Goal: Task Accomplishment & Management: Use online tool/utility

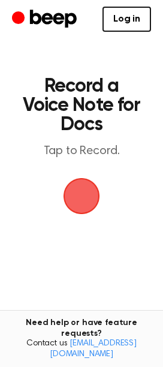
click at [68, 190] on span "button" at bounding box center [82, 197] width 34 height 34
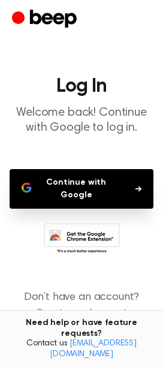
click at [76, 198] on button "Continue with Google" at bounding box center [82, 189] width 144 height 40
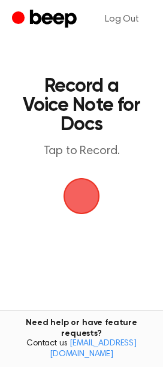
click at [91, 198] on span "button" at bounding box center [82, 197] width 34 height 34
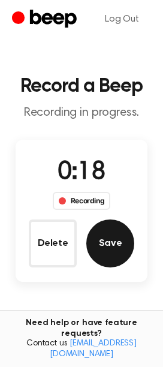
click at [109, 236] on button "Save" at bounding box center [110, 244] width 48 height 48
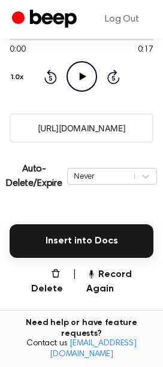
scroll to position [133, 0]
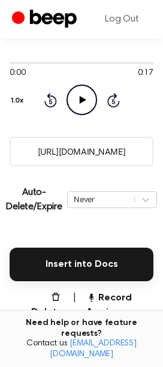
click at [113, 154] on input "https://beep.audio/Racyqoz" at bounding box center [82, 151] width 144 height 29
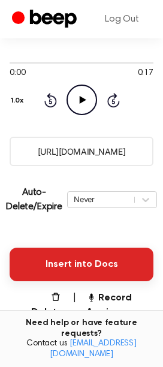
click at [103, 250] on button "Insert into Docs" at bounding box center [82, 265] width 144 height 34
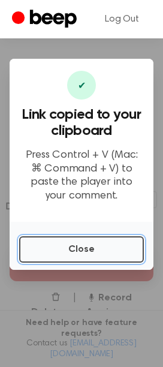
click at [103, 250] on button "Close" at bounding box center [81, 250] width 125 height 26
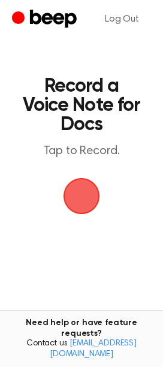
click at [91, 191] on span "button" at bounding box center [82, 197] width 34 height 34
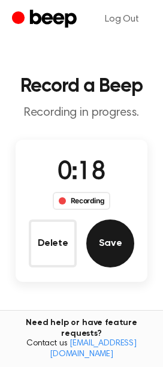
click at [106, 250] on button "Save" at bounding box center [110, 244] width 48 height 48
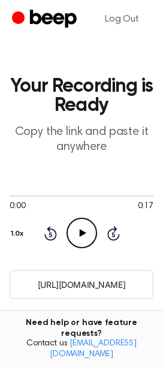
click at [111, 282] on input "https://beep.audio/VMWVKiB" at bounding box center [82, 284] width 144 height 29
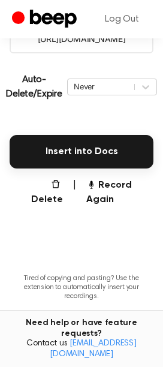
scroll to position [294, 0]
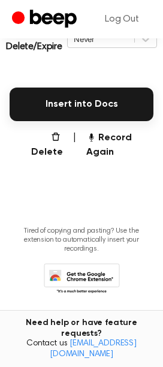
click at [95, 181] on main "Your Recording is Ready Copy the link and paste it anywhere 0:00 0:17 Your brow…" at bounding box center [81, 18] width 163 height 624
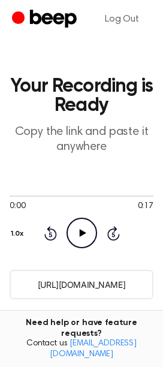
click at [44, 25] on icon "Beep" at bounding box center [46, 19] width 68 height 23
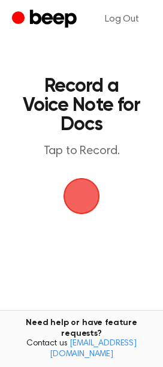
click at [83, 189] on span "button" at bounding box center [82, 196] width 37 height 37
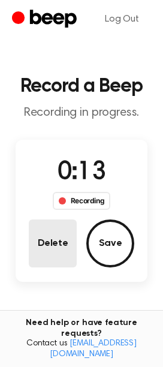
click at [61, 244] on button "Delete" at bounding box center [53, 244] width 48 height 48
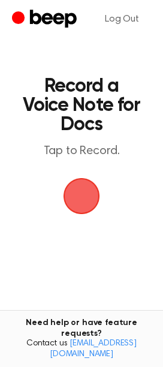
click at [85, 206] on span "button" at bounding box center [82, 197] width 34 height 34
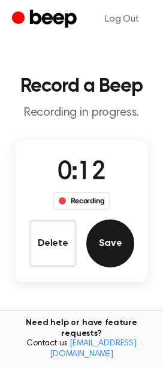
click at [104, 239] on button "Save" at bounding box center [110, 244] width 48 height 48
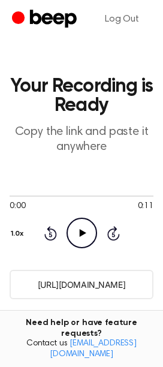
click at [67, 274] on input "[URL][DOMAIN_NAME]" at bounding box center [82, 284] width 144 height 29
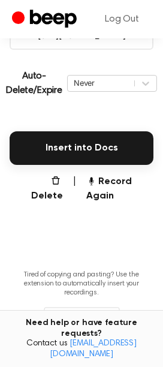
scroll to position [294, 0]
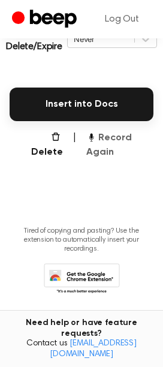
click at [112, 143] on button "Record Again" at bounding box center [119, 145] width 67 height 29
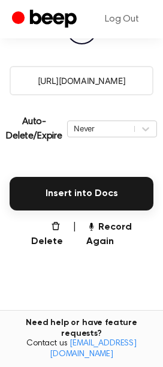
scroll to position [94, 0]
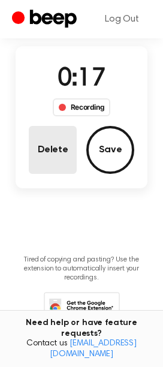
click at [68, 154] on button "Delete" at bounding box center [53, 150] width 48 height 48
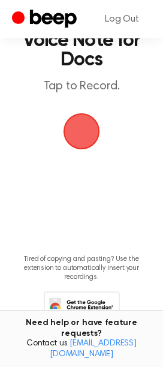
click at [87, 121] on span "button" at bounding box center [82, 131] width 37 height 37
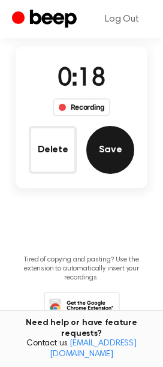
click at [103, 145] on button "Save" at bounding box center [110, 150] width 48 height 48
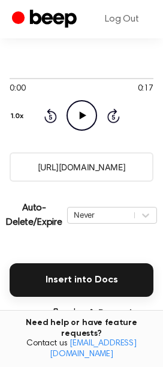
scroll to position [198, 0]
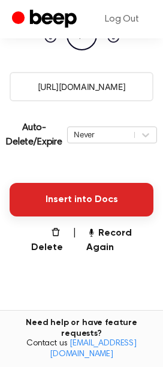
click at [62, 189] on button "Insert into Docs" at bounding box center [82, 200] width 144 height 34
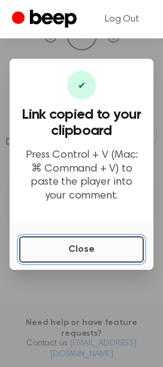
click at [61, 244] on button "Close" at bounding box center [81, 250] width 125 height 26
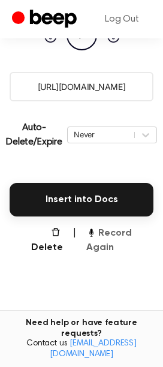
click at [113, 245] on button "Record Again" at bounding box center [119, 240] width 67 height 29
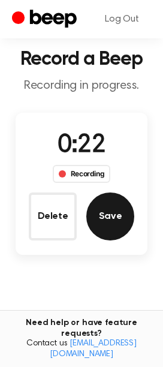
click at [124, 220] on button "Save" at bounding box center [110, 217] width 48 height 48
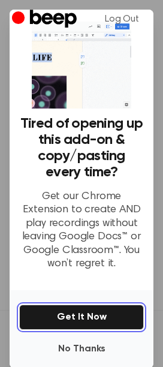
click at [92, 318] on button "Get It Now" at bounding box center [81, 317] width 125 height 25
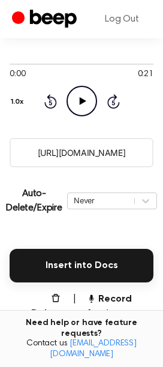
scroll to position [133, 0]
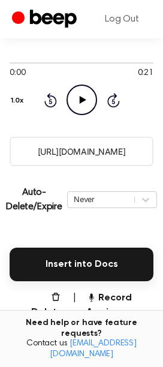
click at [85, 150] on input "https://beep.audio/WzAg3UP" at bounding box center [82, 151] width 144 height 29
click at [106, 298] on button "Record Again" at bounding box center [119, 305] width 67 height 29
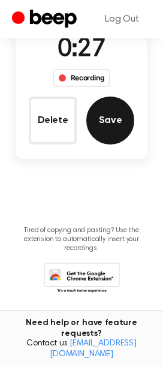
click at [121, 120] on button "Save" at bounding box center [110, 121] width 48 height 48
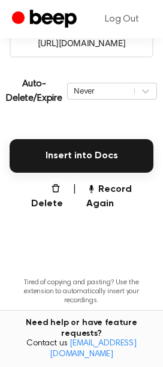
scroll to position [160, 0]
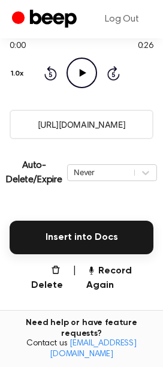
click at [90, 118] on input "https://beep.audio/5fMhJGJ" at bounding box center [82, 124] width 144 height 29
click at [106, 274] on button "Record Again" at bounding box center [119, 278] width 67 height 29
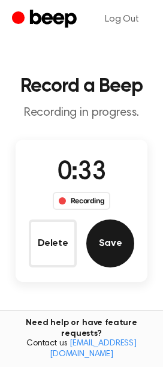
click at [128, 238] on button "Save" at bounding box center [110, 244] width 48 height 48
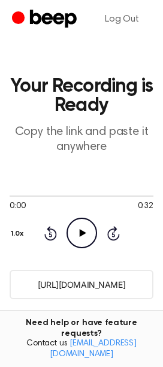
click at [81, 284] on input "https://beep.audio/0KFKGx4" at bounding box center [82, 284] width 144 height 29
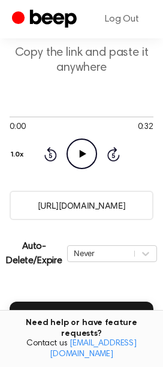
scroll to position [200, 0]
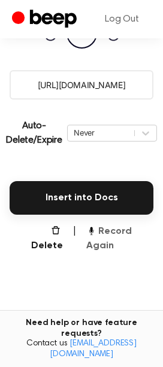
click at [118, 240] on button "Record Again" at bounding box center [119, 239] width 67 height 29
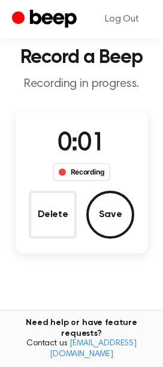
scroll to position [0, 0]
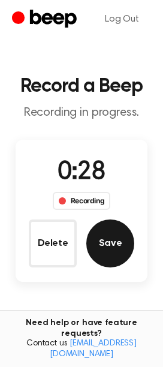
click at [98, 241] on button "Save" at bounding box center [110, 244] width 48 height 48
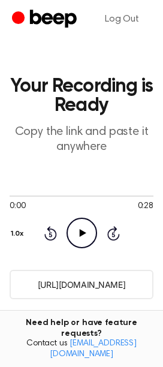
click at [78, 291] on input "https://beep.audio/wALbOgh" at bounding box center [82, 284] width 144 height 29
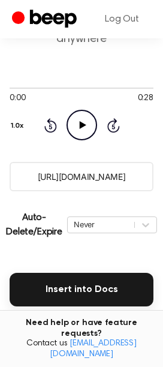
scroll to position [200, 0]
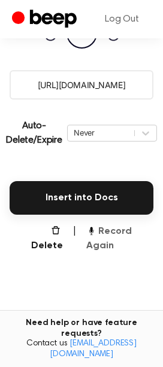
click at [114, 247] on button "Record Again" at bounding box center [119, 239] width 67 height 29
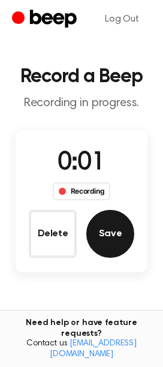
scroll to position [0, 0]
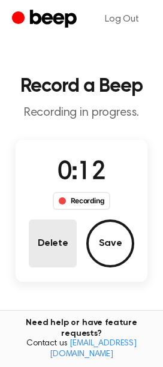
click at [63, 248] on button "Delete" at bounding box center [53, 244] width 48 height 48
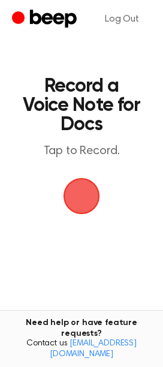
click at [85, 189] on span "button" at bounding box center [82, 197] width 34 height 34
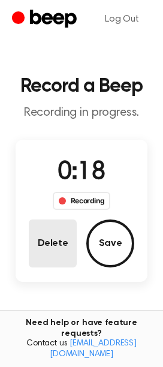
click at [32, 258] on button "Delete" at bounding box center [53, 244] width 48 height 48
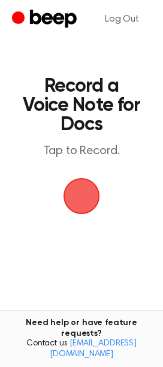
click at [83, 186] on span "button" at bounding box center [82, 197] width 34 height 34
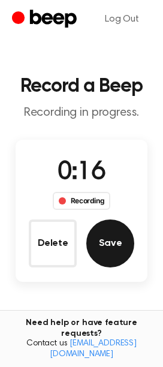
click at [115, 247] on button "Save" at bounding box center [110, 244] width 48 height 48
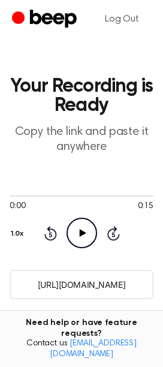
click at [83, 280] on input "https://beep.audio/ttUjV9z" at bounding box center [82, 284] width 144 height 29
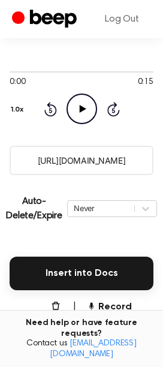
scroll to position [200, 0]
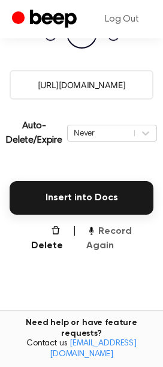
click at [113, 234] on button "Record Again" at bounding box center [119, 239] width 67 height 29
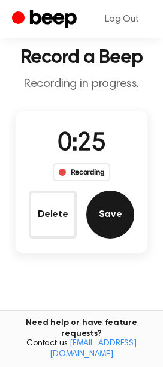
click at [115, 219] on button "Save" at bounding box center [110, 215] width 48 height 48
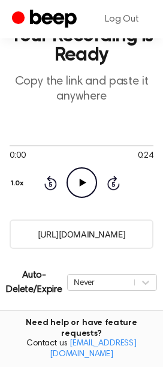
scroll to position [27, 0]
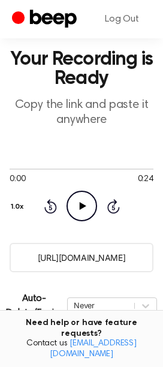
click at [95, 260] on input "https://beep.audio/yozebQL" at bounding box center [82, 257] width 144 height 29
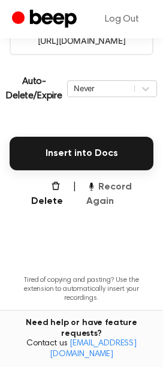
scroll to position [267, 0]
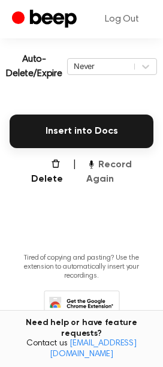
click at [98, 171] on button "Record Again" at bounding box center [119, 172] width 67 height 29
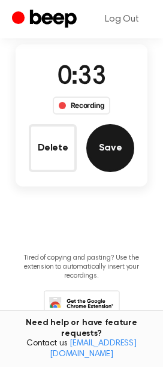
click at [124, 142] on button "Save" at bounding box center [110, 148] width 48 height 48
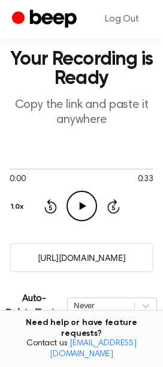
scroll to position [94, 0]
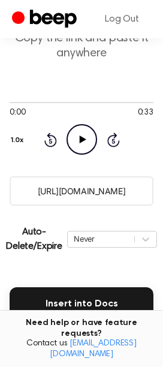
click at [86, 191] on input "https://beep.audio/buxCZki" at bounding box center [82, 191] width 144 height 29
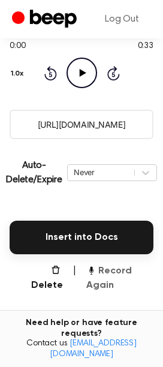
click at [118, 289] on button "Record Again" at bounding box center [119, 278] width 67 height 29
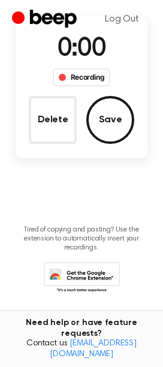
scroll to position [0, 0]
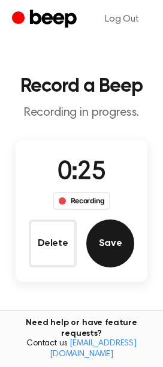
click at [106, 231] on button "Save" at bounding box center [110, 244] width 48 height 48
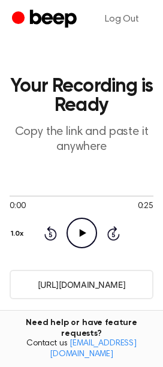
click at [109, 268] on main "Your Recording is Ready Copy the link and paste it anywhere 0:00 0:25 Your brow…" at bounding box center [81, 312] width 163 height 624
click at [110, 285] on input "https://beep.audio/DfFIhPl" at bounding box center [82, 284] width 144 height 29
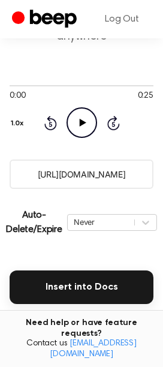
scroll to position [133, 0]
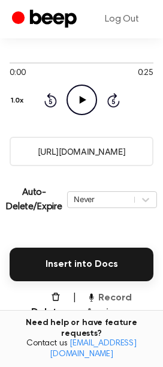
click at [100, 313] on button "Record Again" at bounding box center [119, 305] width 67 height 29
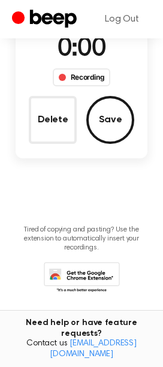
scroll to position [123, 0]
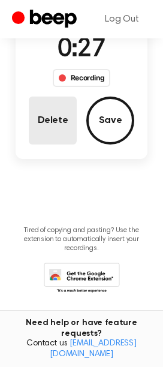
click at [40, 121] on button "Delete" at bounding box center [53, 121] width 48 height 48
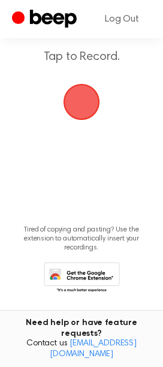
scroll to position [94, 0]
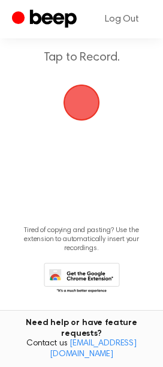
click at [81, 95] on span "button" at bounding box center [82, 103] width 37 height 37
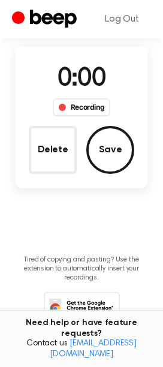
scroll to position [122, 0]
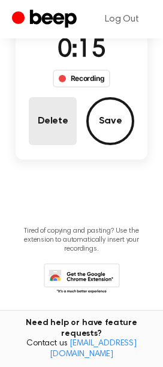
click at [56, 112] on button "Delete" at bounding box center [53, 121] width 48 height 48
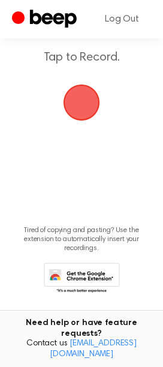
click at [93, 101] on span "button" at bounding box center [82, 103] width 34 height 34
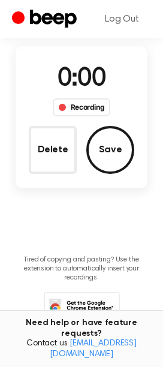
scroll to position [122, 0]
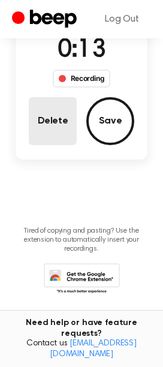
click at [64, 110] on button "Delete" at bounding box center [53, 121] width 48 height 48
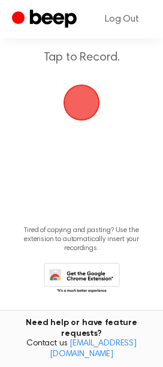
click at [74, 106] on span "button" at bounding box center [82, 103] width 34 height 34
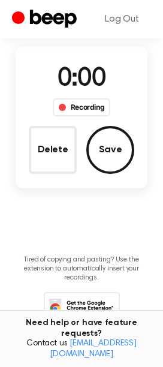
scroll to position [122, 0]
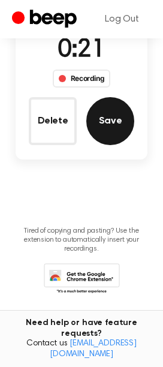
click at [90, 129] on button "Save" at bounding box center [110, 121] width 48 height 48
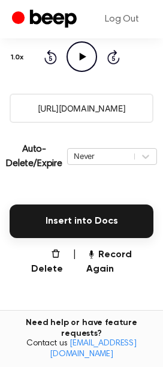
scroll to position [200, 0]
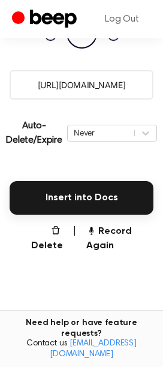
click at [112, 82] on input "https://beep.audio/xGY62sG" at bounding box center [82, 84] width 144 height 29
click at [87, 236] on button "Record Again" at bounding box center [119, 239] width 67 height 29
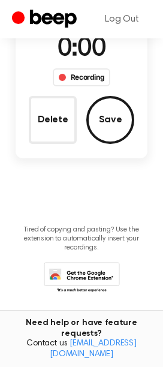
scroll to position [29, 0]
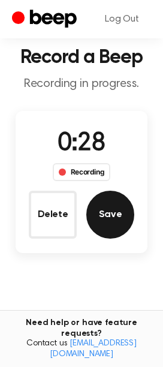
click at [115, 218] on button "Save" at bounding box center [110, 215] width 48 height 48
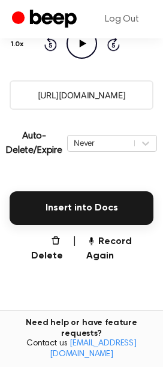
scroll to position [136, 0]
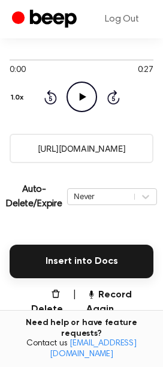
click at [79, 152] on input "https://beep.audio/cHamKwe" at bounding box center [82, 148] width 144 height 29
click at [109, 292] on button "Record Again" at bounding box center [119, 302] width 67 height 29
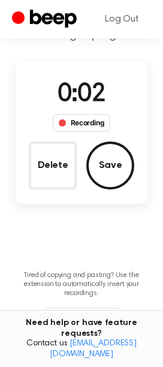
scroll to position [56, 0]
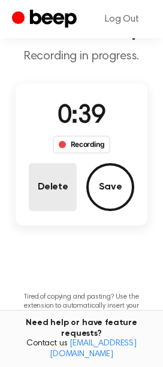
click at [49, 182] on button "Delete" at bounding box center [53, 187] width 48 height 48
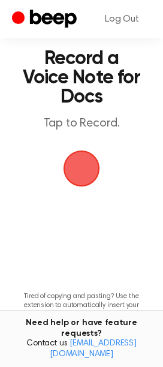
click at [94, 168] on span "button" at bounding box center [82, 169] width 34 height 34
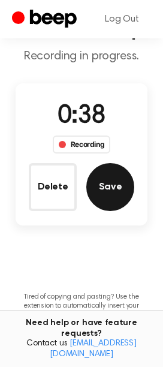
click at [113, 182] on button "Save" at bounding box center [110, 187] width 48 height 48
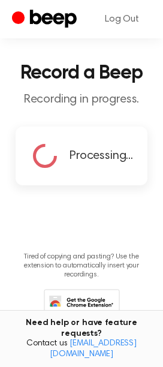
scroll to position [0, 0]
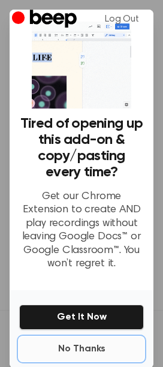
click at [92, 346] on button "No Thanks" at bounding box center [81, 349] width 125 height 24
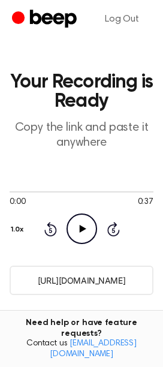
scroll to position [200, 0]
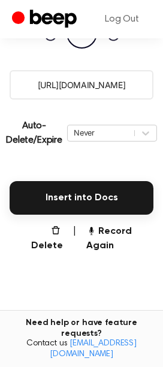
click at [82, 81] on input "https://beep.audio/CD1ZBVf" at bounding box center [82, 84] width 144 height 29
click at [104, 237] on button "Record Again" at bounding box center [119, 239] width 67 height 29
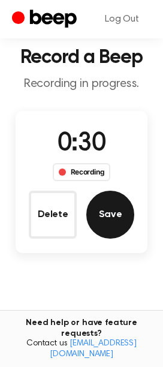
click at [120, 211] on button "Save" at bounding box center [110, 215] width 48 height 48
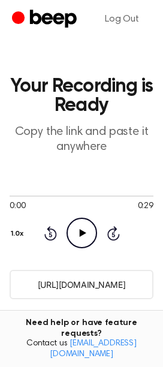
click at [79, 279] on input "https://beep.audio/fZPSW1D" at bounding box center [82, 284] width 144 height 29
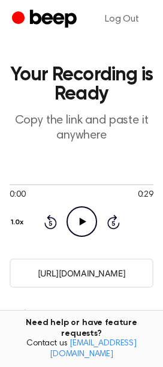
scroll to position [200, 0]
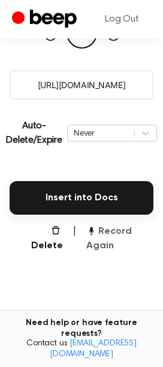
click at [109, 241] on button "Record Again" at bounding box center [119, 239] width 67 height 29
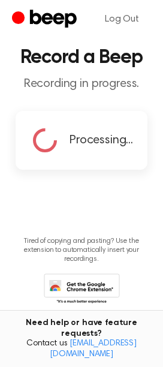
scroll to position [0, 0]
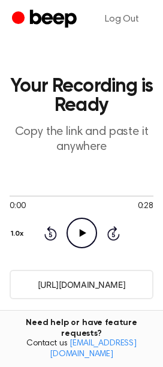
click at [109, 281] on input "https://beep.audio/ROAOZfw" at bounding box center [82, 284] width 144 height 29
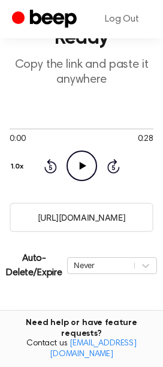
scroll to position [133, 0]
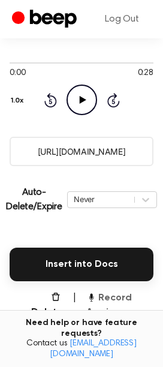
click at [107, 305] on button "Record Again" at bounding box center [119, 305] width 67 height 29
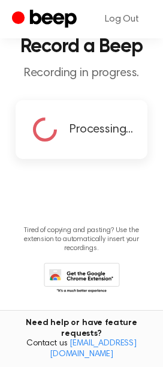
scroll to position [0, 0]
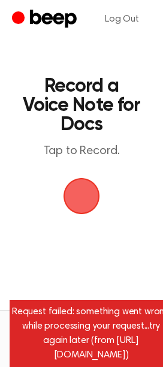
click at [92, 198] on span "button" at bounding box center [82, 197] width 34 height 34
click at [83, 195] on span "button" at bounding box center [82, 196] width 37 height 37
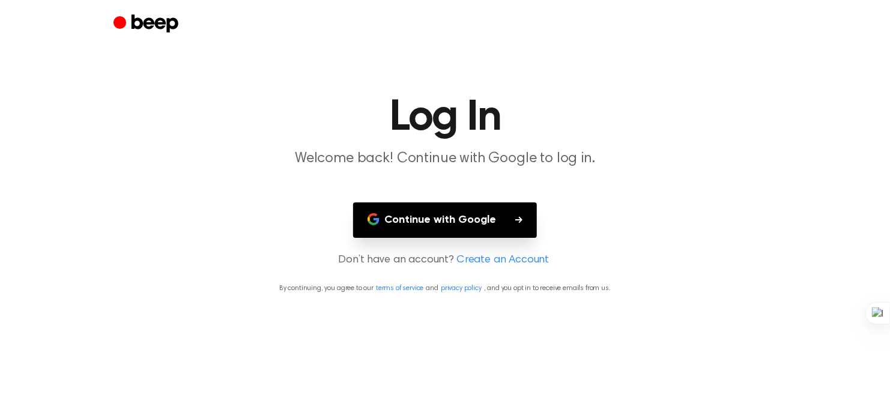
click at [470, 209] on button "Continue with Google" at bounding box center [445, 219] width 184 height 35
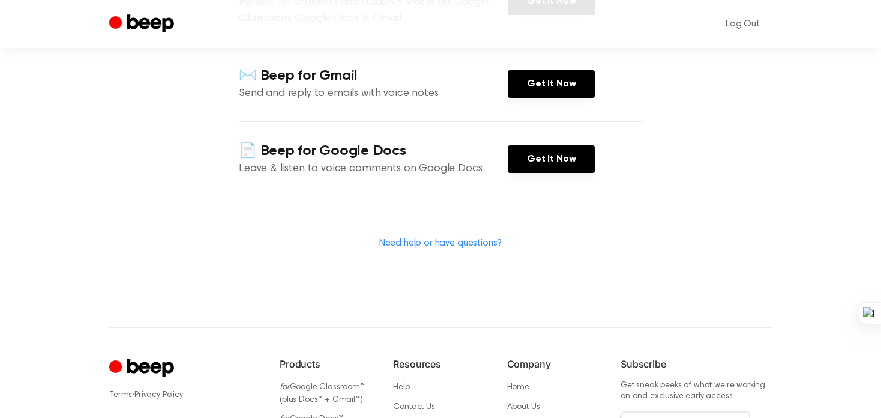
scroll to position [180, 0]
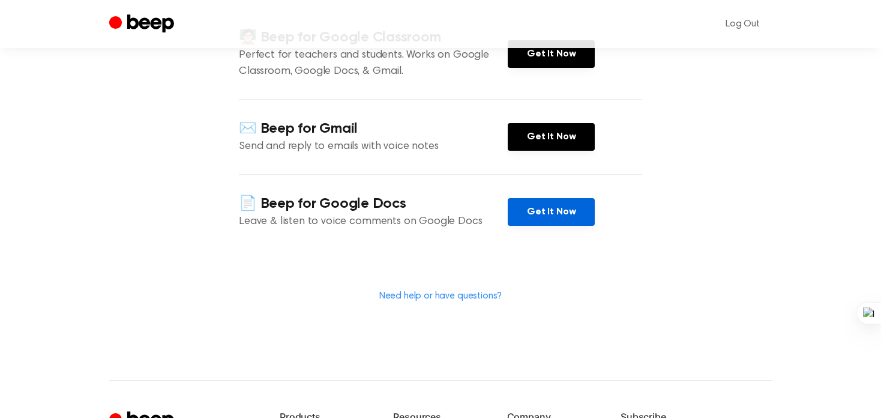
click at [550, 202] on link "Get It Now" at bounding box center [551, 212] width 87 height 28
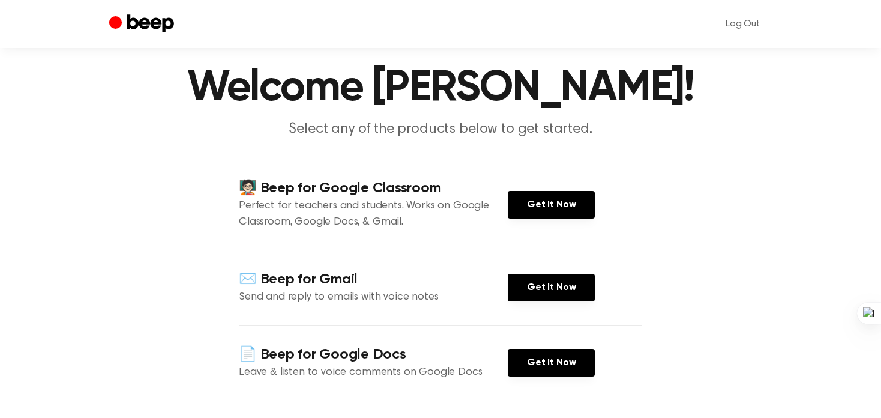
scroll to position [0, 0]
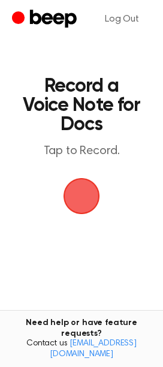
click at [68, 190] on span "button" at bounding box center [82, 197] width 34 height 34
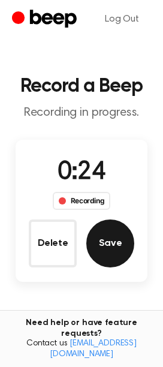
click at [109, 250] on button "Save" at bounding box center [110, 244] width 48 height 48
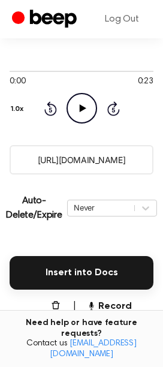
scroll to position [133, 0]
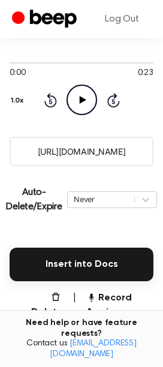
click at [52, 148] on input "https://beep.audio/TrvMzb3" at bounding box center [82, 151] width 144 height 29
click at [91, 313] on button "Record Again" at bounding box center [119, 305] width 67 height 29
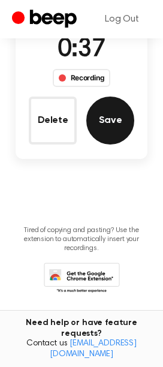
click at [114, 122] on button "Save" at bounding box center [110, 121] width 48 height 48
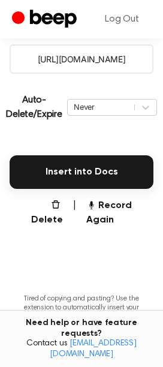
scroll to position [203, 0]
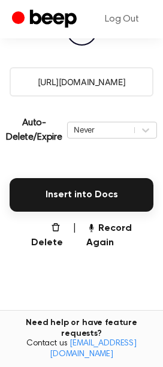
click at [78, 83] on input "https://beep.audio/uwKDuzt" at bounding box center [82, 81] width 144 height 29
click at [107, 227] on button "Record Again" at bounding box center [119, 236] width 67 height 29
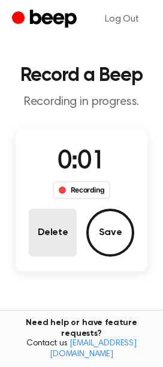
scroll to position [0, 0]
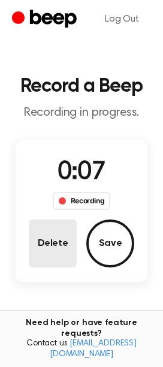
click at [57, 246] on button "Delete" at bounding box center [53, 244] width 48 height 48
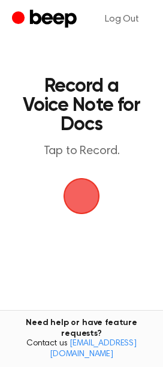
click at [97, 193] on span "button" at bounding box center [81, 196] width 41 height 41
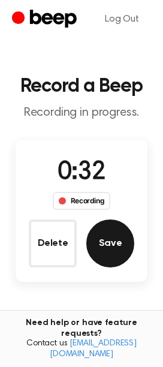
click at [109, 255] on button "Save" at bounding box center [110, 244] width 48 height 48
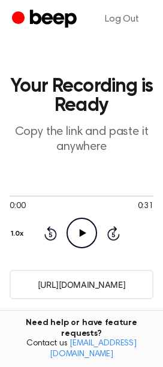
click at [110, 285] on input "https://beep.audio/o05758q" at bounding box center [82, 284] width 144 height 29
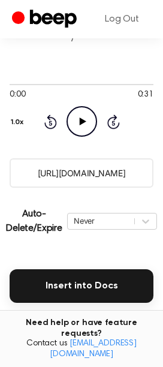
scroll to position [133, 0]
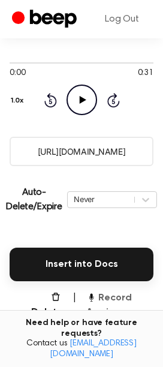
click at [122, 292] on button "Record Again" at bounding box center [119, 305] width 67 height 29
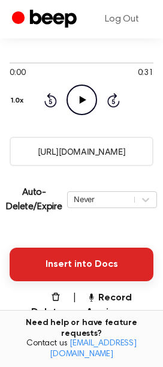
scroll to position [123, 0]
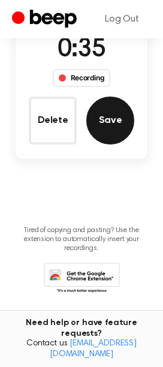
click at [122, 118] on button "Save" at bounding box center [110, 121] width 48 height 48
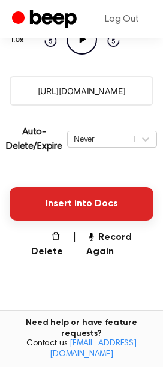
scroll to position [136, 0]
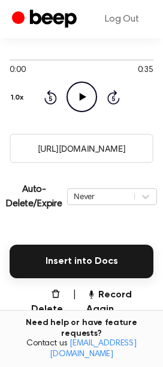
click at [90, 145] on input "https://beep.audio/Gs7G8vs" at bounding box center [82, 148] width 144 height 29
click at [124, 306] on button "Record Again" at bounding box center [119, 302] width 67 height 29
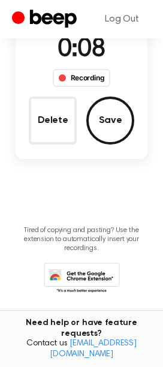
click at [71, 129] on button "Delete" at bounding box center [53, 121] width 48 height 48
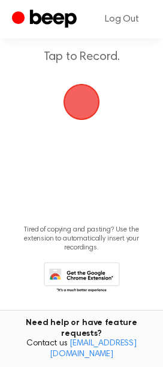
scroll to position [94, 0]
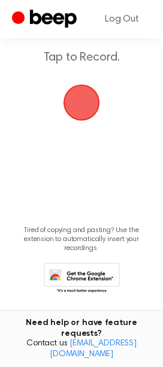
click at [95, 88] on span "button" at bounding box center [82, 103] width 34 height 34
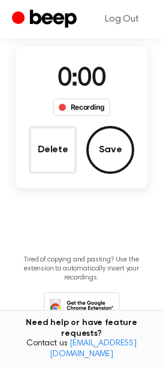
scroll to position [122, 0]
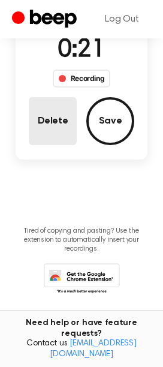
click at [70, 121] on button "Delete" at bounding box center [53, 121] width 48 height 48
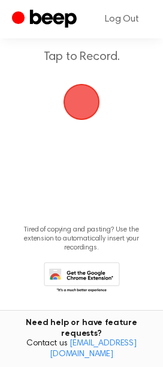
scroll to position [94, 0]
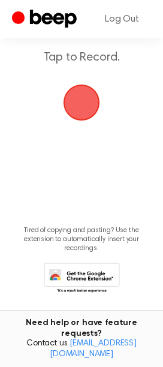
click at [95, 97] on span "button" at bounding box center [82, 103] width 34 height 34
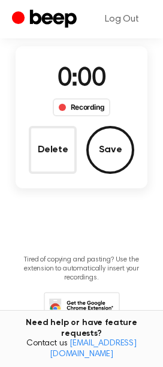
scroll to position [122, 0]
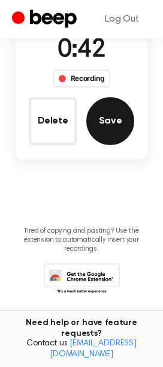
click at [113, 116] on button "Save" at bounding box center [110, 121] width 48 height 48
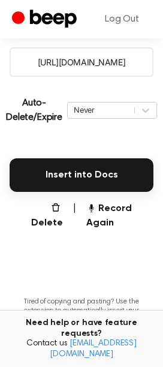
scroll to position [70, 0]
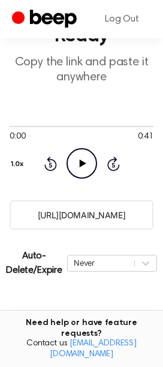
click at [69, 217] on input "https://beep.audio/OLfSUMD" at bounding box center [82, 215] width 144 height 29
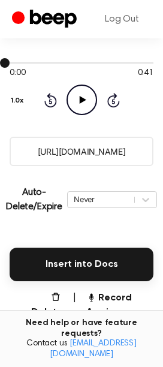
scroll to position [136, 0]
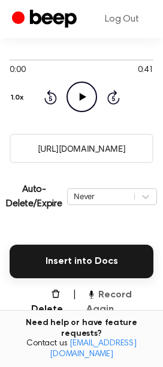
click at [122, 292] on button "Record Again" at bounding box center [119, 302] width 67 height 29
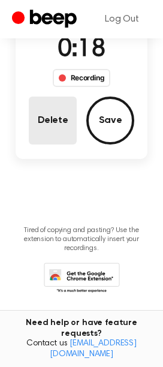
click at [42, 119] on button "Delete" at bounding box center [53, 121] width 48 height 48
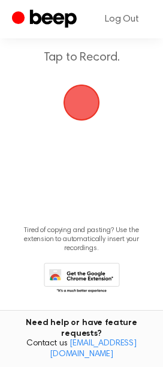
click at [85, 106] on span "button" at bounding box center [81, 102] width 39 height 39
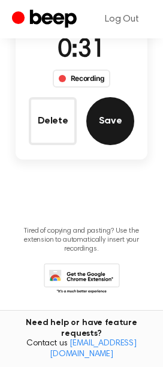
click at [101, 116] on button "Save" at bounding box center [110, 121] width 48 height 48
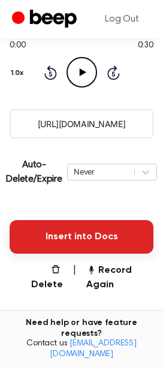
scroll to position [70, 0]
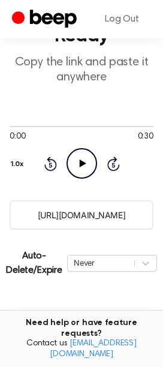
click at [97, 226] on input "https://beep.audio/jjZqGqO" at bounding box center [82, 215] width 144 height 29
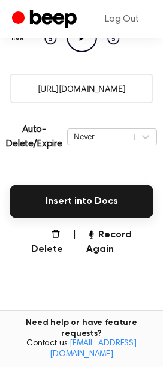
scroll to position [203, 0]
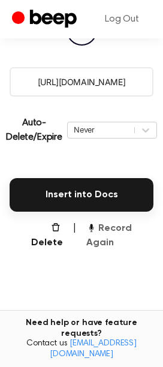
click at [114, 238] on button "Record Again" at bounding box center [119, 236] width 67 height 29
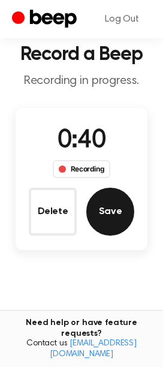
click at [91, 217] on button "Save" at bounding box center [110, 212] width 48 height 48
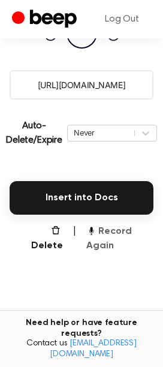
click at [100, 232] on button "Record Again" at bounding box center [119, 239] width 67 height 29
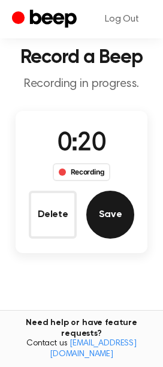
click at [111, 209] on button "Save" at bounding box center [110, 215] width 48 height 48
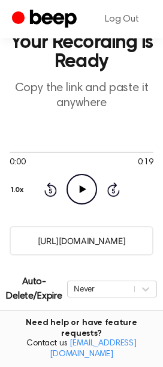
scroll to position [67, 0]
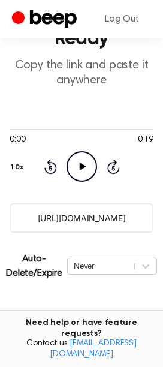
click at [88, 220] on input "https://beep.audio/rKVbcHe" at bounding box center [82, 218] width 144 height 29
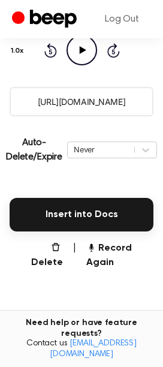
scroll to position [200, 0]
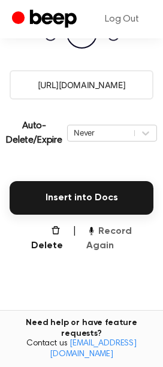
click at [100, 246] on button "Record Again" at bounding box center [119, 239] width 67 height 29
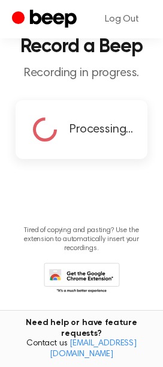
scroll to position [94, 0]
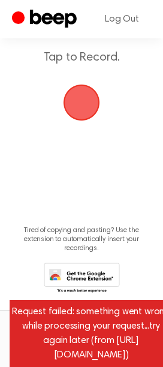
click at [70, 97] on span "button" at bounding box center [81, 102] width 43 height 43
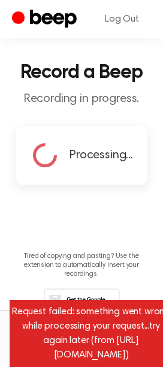
scroll to position [0, 0]
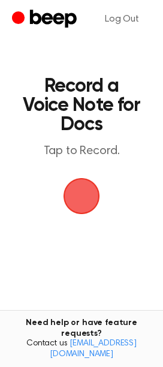
click at [76, 191] on span "button" at bounding box center [82, 197] width 34 height 34
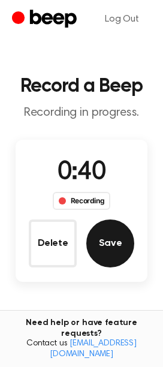
click at [122, 250] on button "Save" at bounding box center [110, 244] width 48 height 48
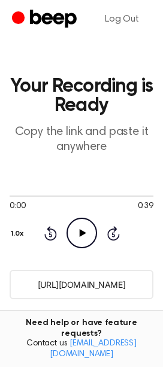
click at [95, 282] on input "https://beep.audio/A4dkjXP" at bounding box center [82, 284] width 144 height 29
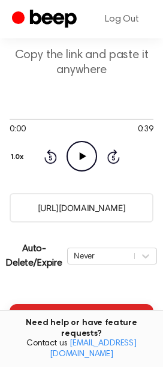
scroll to position [133, 0]
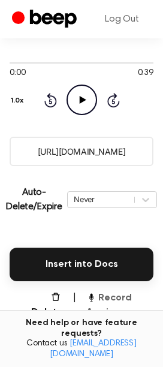
click at [117, 303] on button "Record Again" at bounding box center [119, 305] width 67 height 29
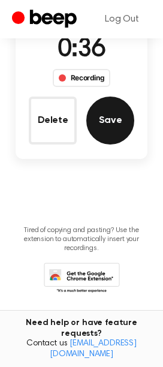
click at [111, 109] on button "Save" at bounding box center [110, 121] width 48 height 48
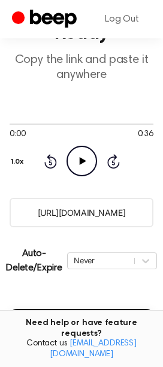
scroll to position [70, 0]
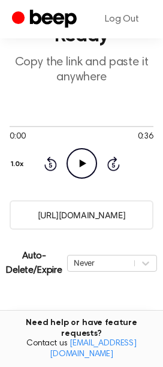
click at [103, 216] on input "https://beep.audio/Ruaq3FQ" at bounding box center [82, 215] width 144 height 29
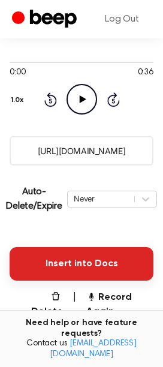
scroll to position [136, 0]
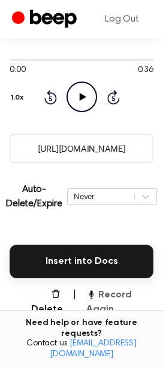
click at [109, 293] on button "Record Again" at bounding box center [119, 302] width 67 height 29
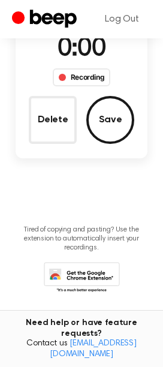
scroll to position [123, 0]
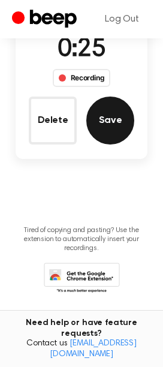
click at [124, 110] on button "Save" at bounding box center [110, 121] width 48 height 48
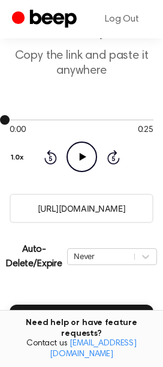
scroll to position [70, 0]
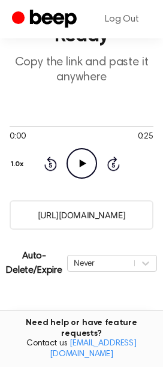
click at [97, 213] on input "https://beep.audio/B8BJzzZ" at bounding box center [82, 215] width 144 height 29
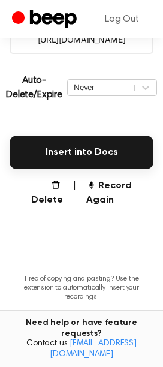
scroll to position [270, 0]
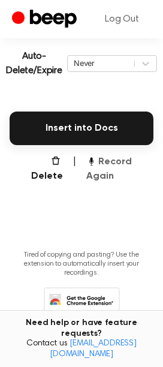
click at [106, 157] on button "Record Again" at bounding box center [119, 169] width 67 height 29
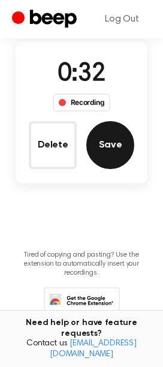
click at [121, 151] on button "Save" at bounding box center [110, 145] width 48 height 48
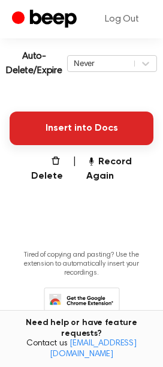
scroll to position [70, 0]
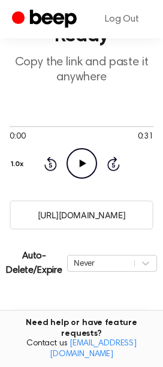
click at [78, 214] on input "https://beep.audio/hGBPoME" at bounding box center [82, 215] width 144 height 29
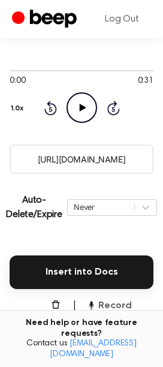
scroll to position [203, 0]
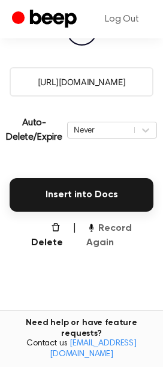
click at [101, 240] on button "Record Again" at bounding box center [119, 236] width 67 height 29
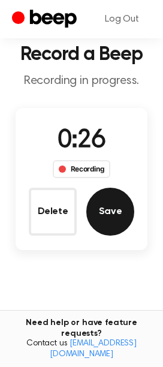
click at [89, 199] on button "Save" at bounding box center [110, 212] width 48 height 48
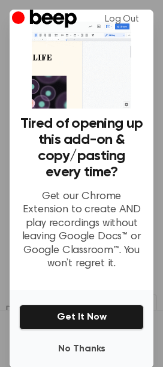
scroll to position [67, 0]
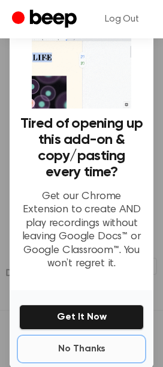
click at [100, 339] on button "No Thanks" at bounding box center [81, 349] width 125 height 24
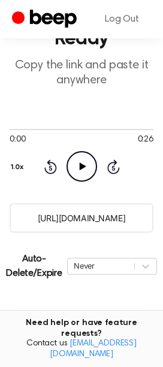
click at [86, 217] on input "https://beep.audio/JgoYicS" at bounding box center [82, 218] width 144 height 29
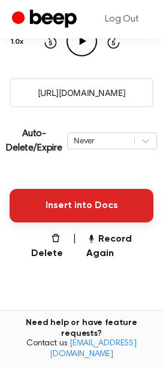
scroll to position [200, 0]
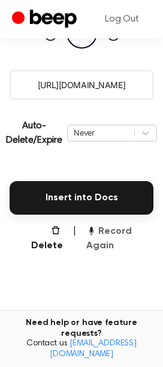
click at [131, 248] on button "Record Again" at bounding box center [119, 239] width 67 height 29
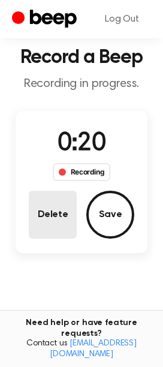
click at [44, 192] on button "Delete" at bounding box center [53, 215] width 48 height 48
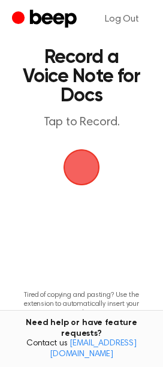
scroll to position [0, 0]
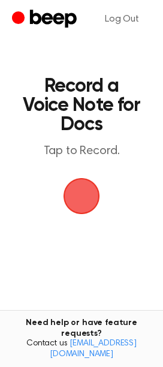
click at [89, 200] on span "button" at bounding box center [82, 196] width 37 height 37
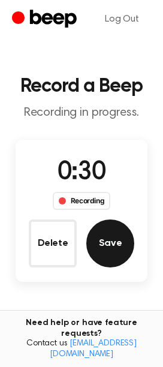
click at [109, 232] on button "Save" at bounding box center [110, 244] width 48 height 48
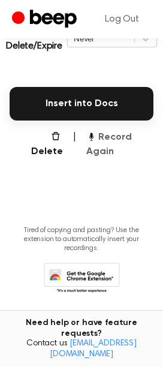
click at [106, 141] on button "Record Again" at bounding box center [119, 144] width 67 height 29
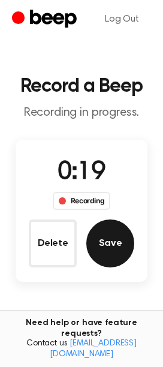
click at [113, 241] on button "Save" at bounding box center [110, 244] width 48 height 48
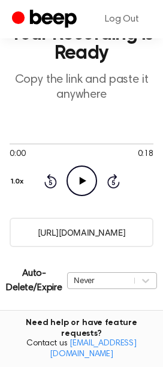
scroll to position [133, 0]
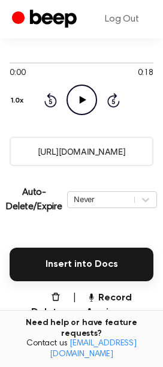
click at [109, 163] on input "https://beep.audio/T6PFf3F" at bounding box center [82, 151] width 144 height 29
click at [109, 303] on button "Record Again" at bounding box center [119, 305] width 67 height 29
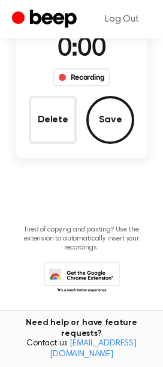
scroll to position [123, 0]
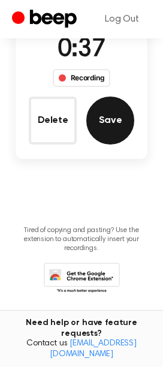
click at [113, 118] on button "Save" at bounding box center [110, 121] width 48 height 48
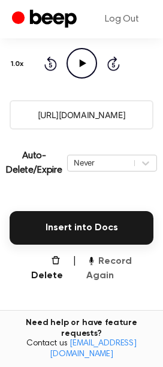
scroll to position [70, 0]
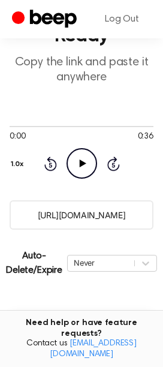
click at [91, 216] on input "https://beep.audio/6KX5Jl7" at bounding box center [82, 215] width 144 height 29
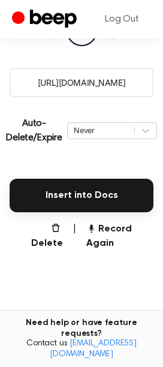
scroll to position [270, 0]
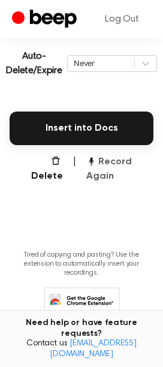
click at [118, 165] on button "Record Again" at bounding box center [119, 169] width 67 height 29
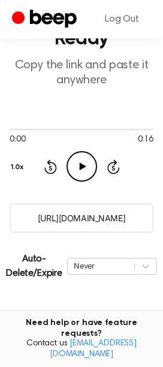
scroll to position [133, 0]
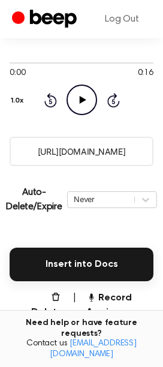
click at [80, 101] on icon at bounding box center [82, 100] width 7 height 8
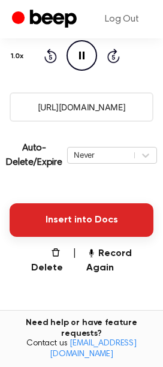
scroll to position [200, 0]
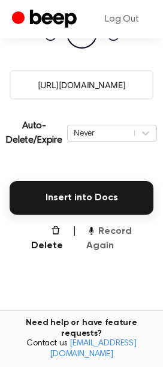
click at [97, 228] on button "Record Again" at bounding box center [119, 239] width 67 height 29
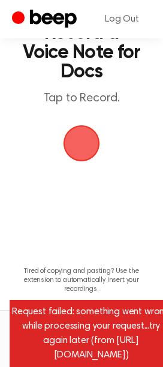
scroll to position [94, 0]
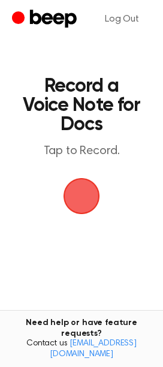
click at [73, 183] on span "button" at bounding box center [82, 197] width 34 height 34
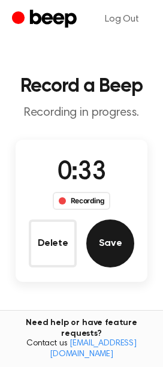
click at [130, 246] on button "Save" at bounding box center [110, 244] width 48 height 48
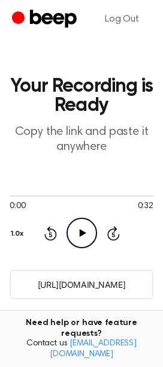
click at [64, 286] on input "[URL][DOMAIN_NAME]" at bounding box center [82, 284] width 144 height 29
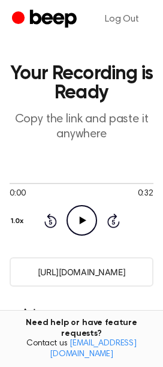
scroll to position [200, 0]
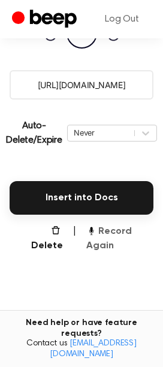
click at [116, 239] on button "Record Again" at bounding box center [119, 239] width 67 height 29
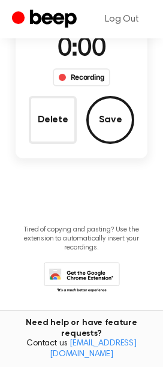
scroll to position [29, 0]
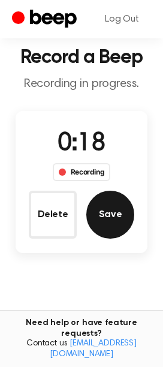
click at [106, 231] on button "Save" at bounding box center [110, 215] width 48 height 48
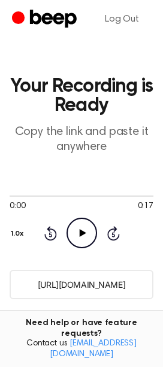
click at [94, 262] on div "0:00 0:17 Your browser does not support the [object Object] element. 1.0x Rewin…" at bounding box center [82, 219] width 144 height 91
click at [100, 275] on input "[URL][DOMAIN_NAME]" at bounding box center [82, 284] width 144 height 29
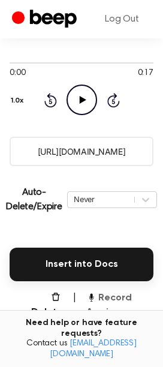
click at [113, 304] on button "Record Again" at bounding box center [119, 305] width 67 height 29
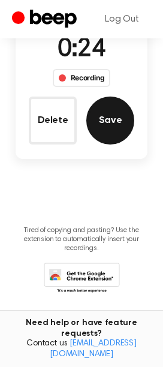
click at [122, 127] on button "Save" at bounding box center [110, 121] width 48 height 48
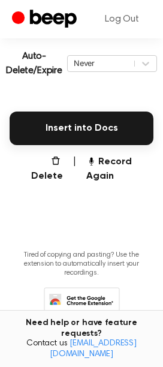
scroll to position [70, 0]
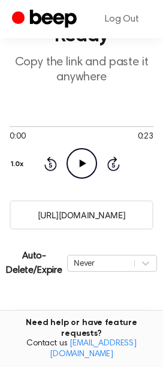
click at [93, 208] on input "[URL][DOMAIN_NAME]" at bounding box center [82, 215] width 144 height 29
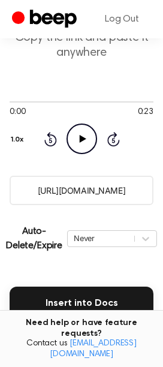
scroll to position [136, 0]
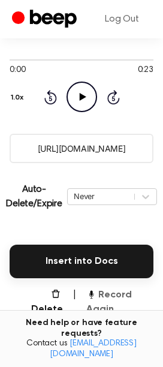
click at [130, 308] on button "Record Again" at bounding box center [119, 302] width 67 height 29
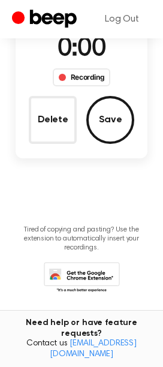
scroll to position [123, 0]
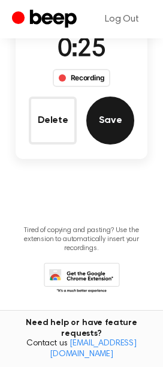
click at [124, 125] on button "Save" at bounding box center [110, 121] width 48 height 48
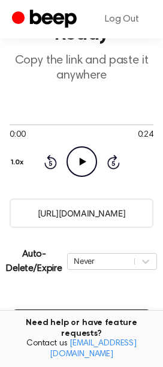
scroll to position [70, 0]
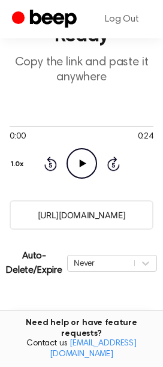
click at [59, 210] on input "[URL][DOMAIN_NAME]" at bounding box center [82, 215] width 144 height 29
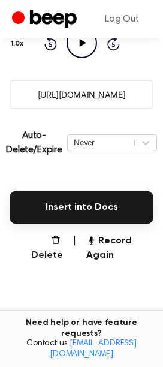
scroll to position [270, 0]
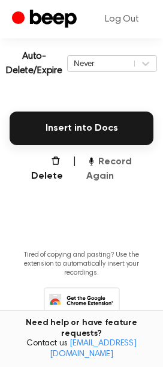
click at [103, 169] on button "Record Again" at bounding box center [119, 169] width 67 height 29
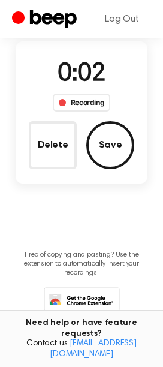
click at [66, 152] on button "Delete" at bounding box center [53, 145] width 48 height 48
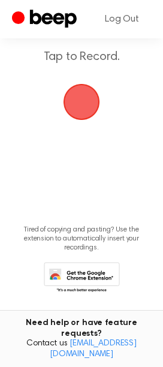
scroll to position [70, 0]
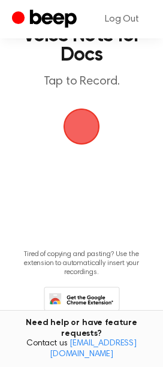
click at [66, 116] on span "button" at bounding box center [82, 127] width 34 height 34
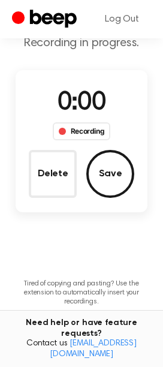
scroll to position [98, 0]
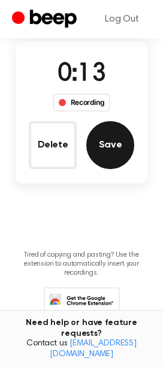
click at [100, 140] on button "Save" at bounding box center [110, 145] width 48 height 48
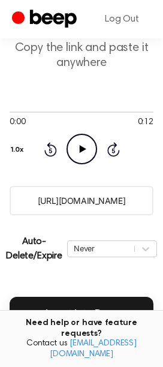
scroll to position [70, 0]
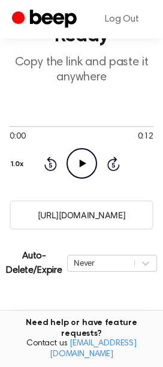
click at [103, 205] on input "[URL][DOMAIN_NAME]" at bounding box center [82, 215] width 144 height 29
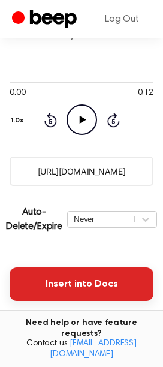
scroll to position [136, 0]
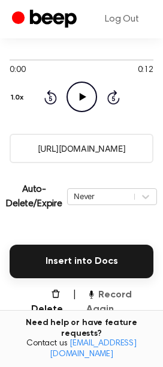
click at [110, 292] on button "Record Again" at bounding box center [119, 302] width 67 height 29
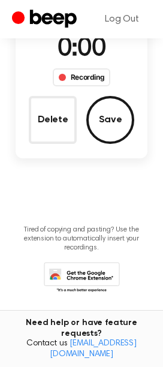
scroll to position [123, 0]
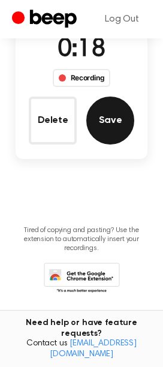
click at [124, 122] on button "Save" at bounding box center [110, 121] width 48 height 48
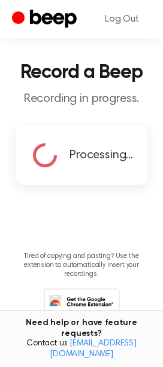
scroll to position [0, 0]
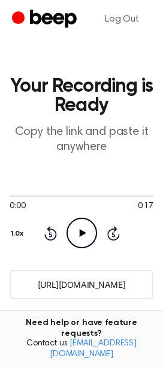
click at [120, 291] on input "[URL][DOMAIN_NAME]" at bounding box center [82, 284] width 144 height 29
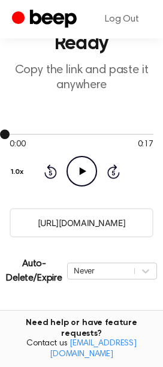
scroll to position [133, 0]
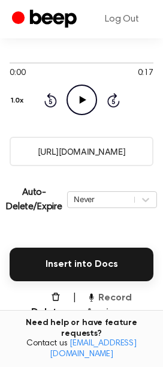
click at [116, 298] on button "Record Again" at bounding box center [119, 305] width 67 height 29
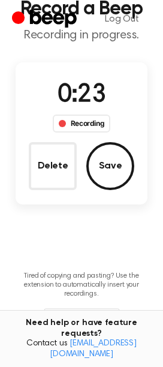
scroll to position [123, 0]
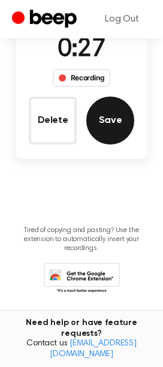
click at [122, 113] on button "Save" at bounding box center [110, 121] width 48 height 48
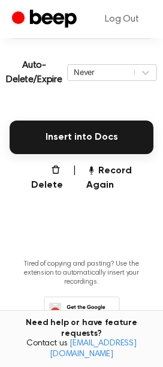
scroll to position [203, 0]
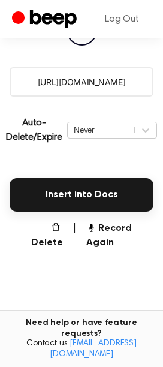
click at [91, 85] on input "[URL][DOMAIN_NAME]" at bounding box center [82, 81] width 144 height 29
click at [125, 228] on button "Record Again" at bounding box center [119, 236] width 67 height 29
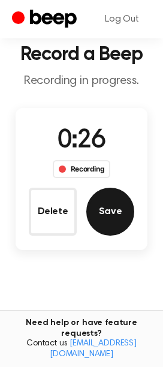
click at [104, 202] on button "Save" at bounding box center [110, 212] width 48 height 48
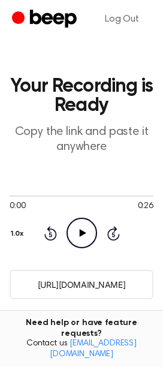
click at [98, 279] on input "[URL][DOMAIN_NAME]" at bounding box center [82, 284] width 144 height 29
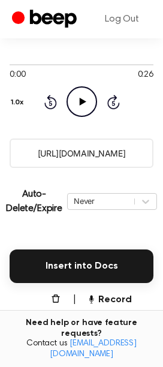
scroll to position [200, 0]
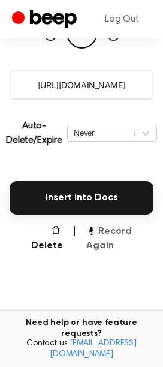
click at [104, 238] on button "Record Again" at bounding box center [119, 239] width 67 height 29
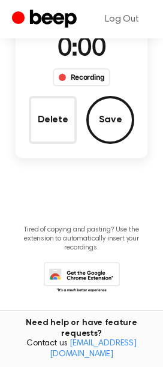
scroll to position [29, 0]
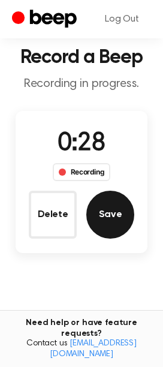
click at [120, 222] on button "Save" at bounding box center [110, 215] width 48 height 48
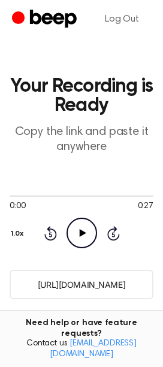
click at [99, 280] on input "[URL][DOMAIN_NAME]" at bounding box center [82, 284] width 144 height 29
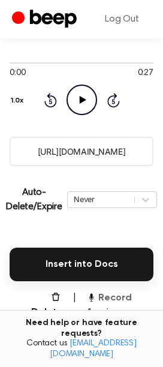
click at [109, 295] on button "Record Again" at bounding box center [119, 305] width 67 height 29
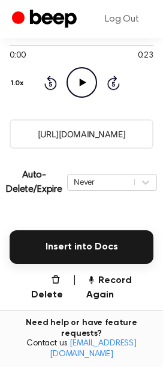
scroll to position [136, 0]
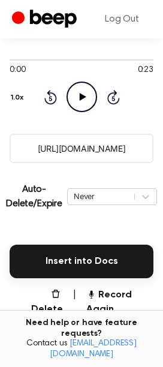
click at [97, 140] on input "[URL][DOMAIN_NAME]" at bounding box center [82, 148] width 144 height 29
click at [122, 294] on button "Record Again" at bounding box center [119, 302] width 67 height 29
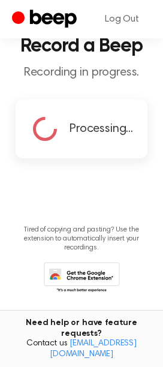
scroll to position [40, 0]
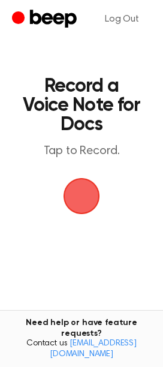
click at [83, 192] on span "button" at bounding box center [82, 197] width 34 height 34
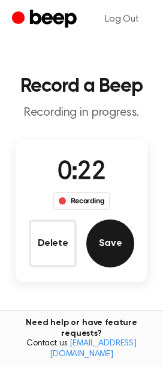
click at [123, 241] on button "Save" at bounding box center [110, 244] width 48 height 48
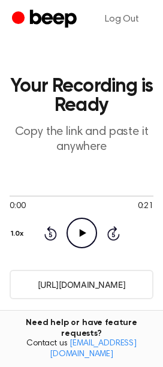
click at [71, 280] on input "https://beep.audio/0tMtP7Y" at bounding box center [82, 284] width 144 height 29
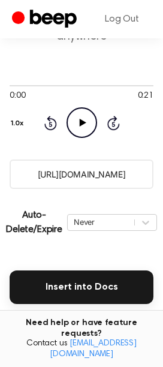
scroll to position [133, 0]
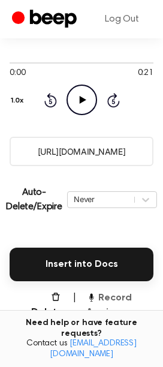
click at [112, 298] on button "Record Again" at bounding box center [119, 305] width 67 height 29
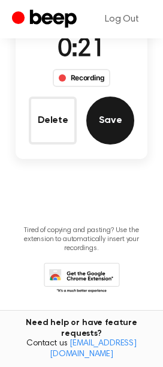
click at [102, 106] on button "Save" at bounding box center [110, 121] width 48 height 48
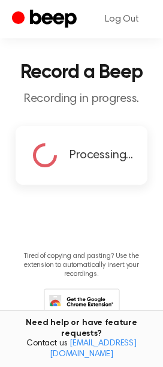
scroll to position [0, 0]
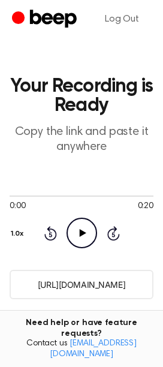
click at [90, 298] on input "https://beep.audio/l4vaZq0" at bounding box center [82, 284] width 144 height 29
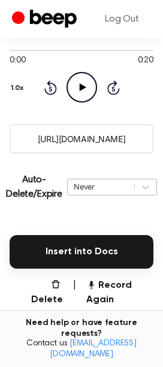
scroll to position [267, 0]
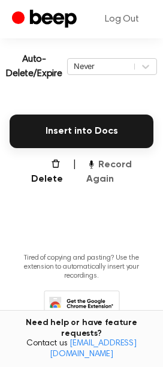
click at [107, 172] on button "Record Again" at bounding box center [119, 172] width 67 height 29
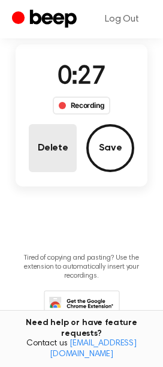
click at [52, 125] on button "Delete" at bounding box center [53, 148] width 48 height 48
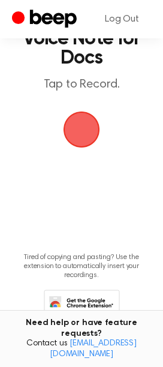
click at [67, 121] on span "button" at bounding box center [82, 130] width 34 height 34
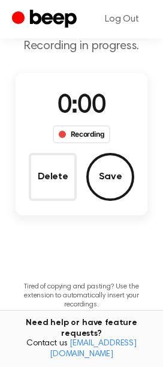
scroll to position [95, 0]
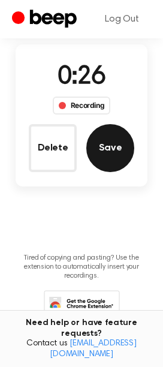
click at [106, 141] on button "Save" at bounding box center [110, 148] width 48 height 48
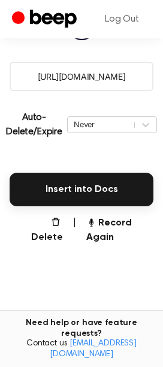
scroll to position [136, 0]
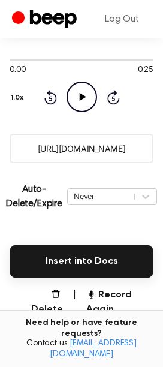
click at [92, 144] on input "https://beep.audio/5RmStad" at bounding box center [82, 148] width 144 height 29
click at [124, 299] on button "Record Again" at bounding box center [119, 302] width 67 height 29
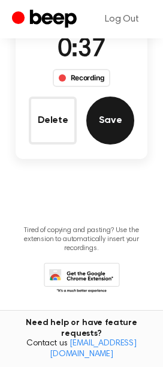
click at [127, 116] on button "Save" at bounding box center [110, 121] width 48 height 48
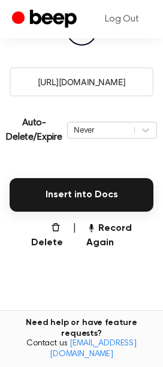
scroll to position [136, 0]
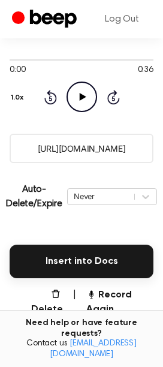
click at [111, 148] on input "https://beep.audio/h0FxFBg" at bounding box center [82, 148] width 144 height 29
click at [125, 312] on button "Record Again" at bounding box center [119, 302] width 67 height 29
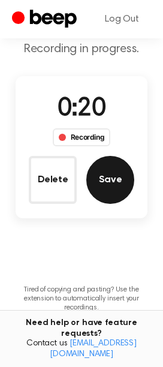
scroll to position [0, 0]
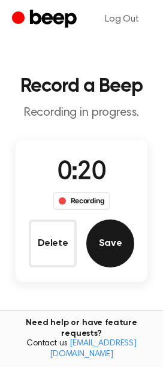
click at [118, 246] on button "Save" at bounding box center [110, 244] width 48 height 48
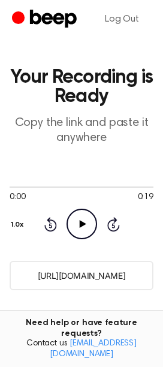
scroll to position [200, 0]
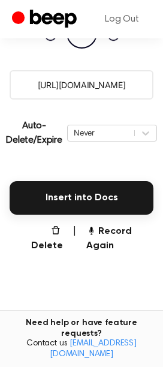
click at [89, 82] on input "https://beep.audio/TwezKaD" at bounding box center [82, 84] width 144 height 29
click at [115, 246] on button "Record Again" at bounding box center [119, 239] width 67 height 29
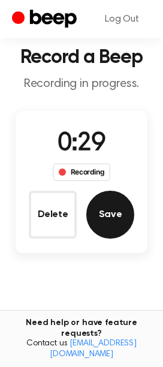
click at [115, 227] on button "Save" at bounding box center [110, 215] width 48 height 48
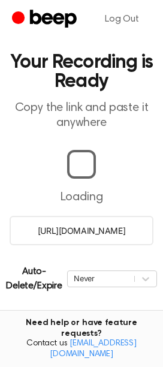
scroll to position [67, 0]
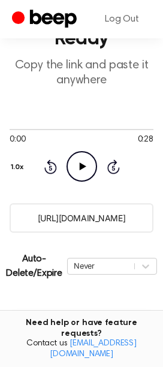
click at [89, 210] on input "https://beep.audio/MnANeAC" at bounding box center [82, 218] width 144 height 29
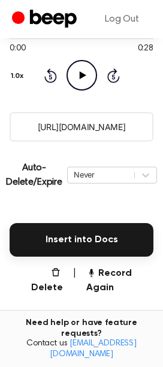
scroll to position [267, 0]
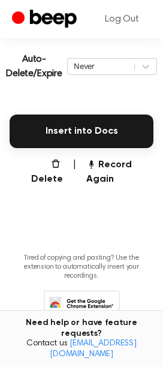
click at [107, 187] on main "Your Recording is Ready Copy the link and paste it anywhere 0:00 0:28 Your brow…" at bounding box center [81, 45] width 163 height 624
click at [107, 178] on button "Record Again" at bounding box center [119, 172] width 67 height 29
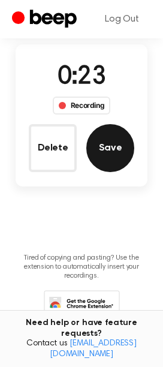
click at [112, 137] on button "Save" at bounding box center [110, 148] width 48 height 48
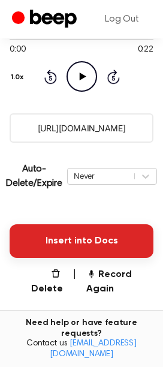
scroll to position [133, 0]
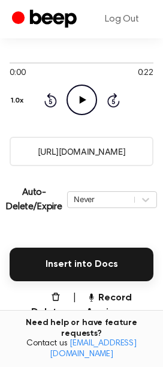
click at [108, 139] on input "https://beep.audio/fbx6HnX" at bounding box center [82, 151] width 144 height 29
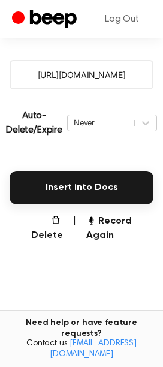
scroll to position [267, 0]
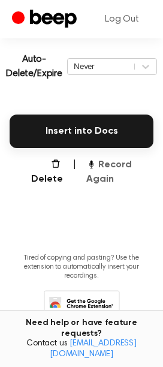
click at [104, 181] on button "Record Again" at bounding box center [119, 172] width 67 height 29
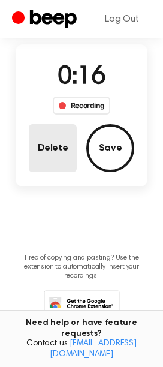
click at [61, 141] on button "Delete" at bounding box center [53, 148] width 48 height 48
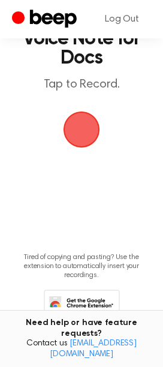
click at [80, 124] on span "button" at bounding box center [82, 130] width 34 height 34
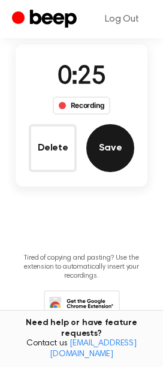
click at [103, 148] on button "Save" at bounding box center [110, 148] width 48 height 48
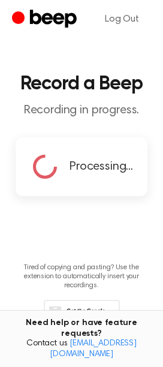
scroll to position [0, 0]
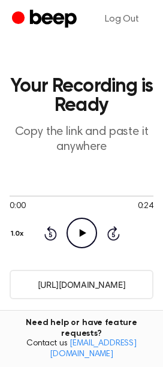
click at [92, 285] on input "https://beep.audio/P5E0l8o" at bounding box center [82, 284] width 144 height 29
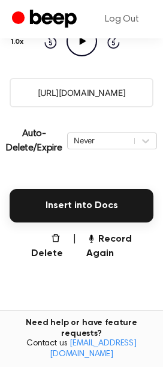
scroll to position [200, 0]
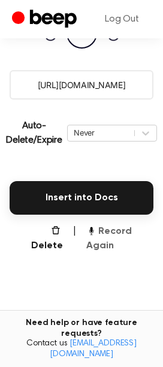
click at [114, 226] on button "Record Again" at bounding box center [119, 239] width 67 height 29
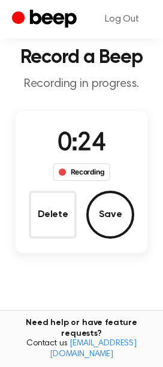
click at [83, 218] on div "Delete Save" at bounding box center [82, 215] width 106 height 48
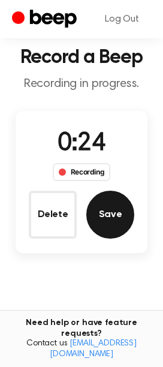
click at [88, 217] on button "Save" at bounding box center [110, 215] width 48 height 48
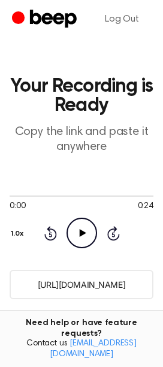
click at [79, 292] on input "https://beep.audio/DVVAI5C" at bounding box center [82, 284] width 144 height 29
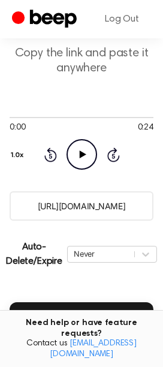
scroll to position [133, 0]
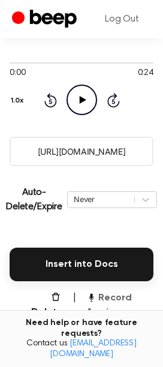
click at [121, 306] on button "Record Again" at bounding box center [119, 305] width 67 height 29
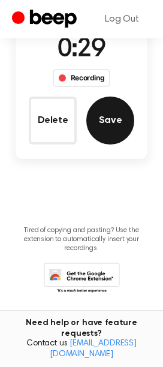
click at [121, 122] on button "Save" at bounding box center [110, 121] width 48 height 48
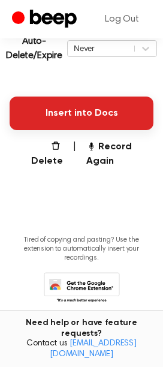
scroll to position [227, 0]
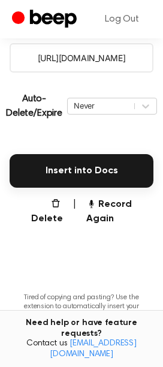
click at [101, 58] on input "https://beep.audio/JD7of3f" at bounding box center [82, 57] width 144 height 29
click at [101, 202] on button "Record Again" at bounding box center [119, 212] width 67 height 29
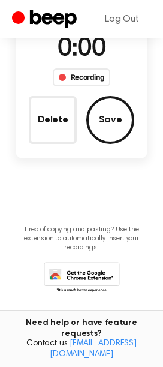
scroll to position [56, 0]
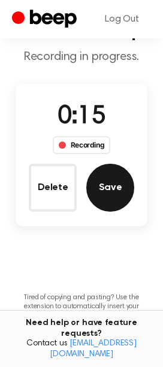
click at [105, 184] on button "Save" at bounding box center [110, 188] width 48 height 48
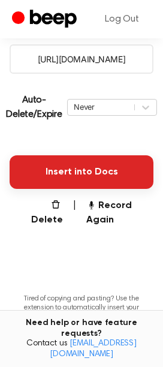
scroll to position [203, 0]
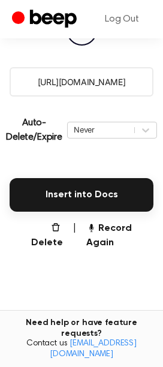
click at [95, 85] on input "https://beep.audio/sEVtuU8" at bounding box center [82, 81] width 144 height 29
click at [107, 232] on button "Record Again" at bounding box center [119, 236] width 67 height 29
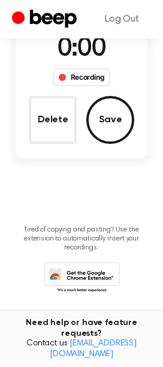
scroll to position [32, 0]
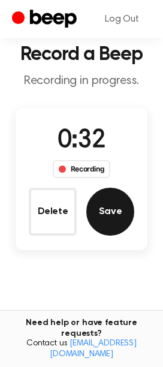
click at [128, 213] on button "Save" at bounding box center [110, 212] width 48 height 48
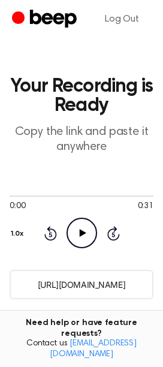
click at [79, 282] on input "https://beep.audio/P3f3hc3" at bounding box center [82, 284] width 144 height 29
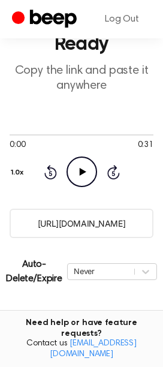
scroll to position [133, 0]
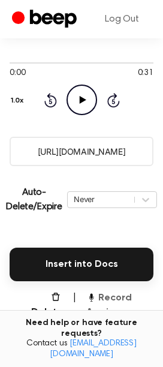
click at [112, 294] on button "Record Again" at bounding box center [119, 305] width 67 height 29
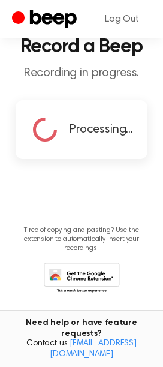
scroll to position [94, 0]
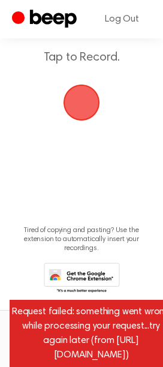
click at [68, 103] on span "button" at bounding box center [82, 103] width 34 height 34
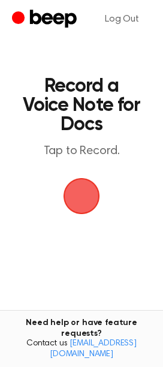
click at [75, 192] on span "button" at bounding box center [82, 197] width 34 height 34
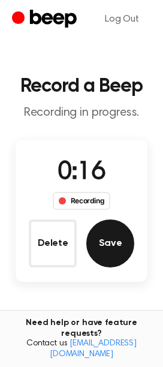
click at [128, 254] on button "Save" at bounding box center [110, 244] width 48 height 48
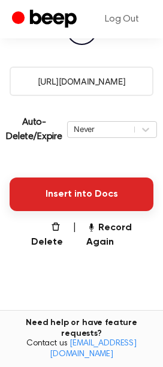
scroll to position [163, 0]
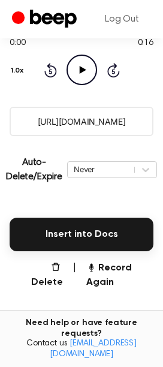
click at [76, 121] on input "[URL][DOMAIN_NAME]" at bounding box center [82, 121] width 144 height 29
click at [104, 263] on button "Record Again" at bounding box center [119, 275] width 67 height 29
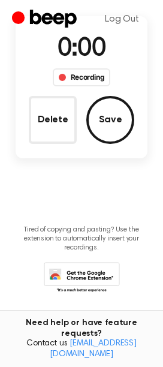
scroll to position [0, 0]
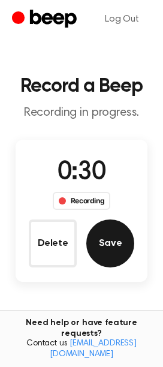
click at [132, 241] on button "Save" at bounding box center [110, 244] width 48 height 48
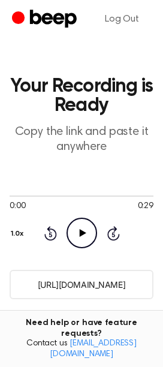
click at [85, 289] on input "[URL][DOMAIN_NAME]" at bounding box center [82, 284] width 144 height 29
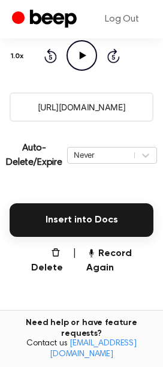
scroll to position [200, 0]
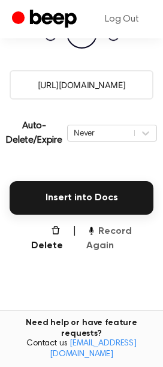
click at [104, 246] on button "Record Again" at bounding box center [119, 239] width 67 height 29
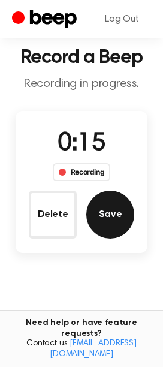
click at [121, 225] on button "Save" at bounding box center [110, 215] width 48 height 48
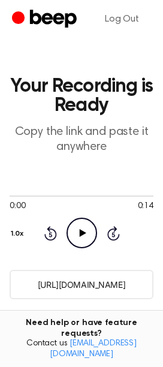
click at [97, 291] on input "[URL][DOMAIN_NAME]" at bounding box center [82, 284] width 144 height 29
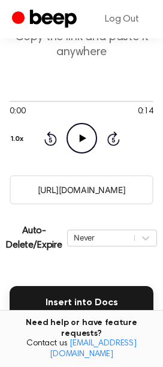
scroll to position [200, 0]
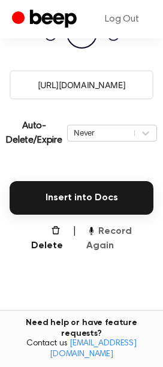
click at [104, 231] on button "Record Again" at bounding box center [119, 239] width 67 height 29
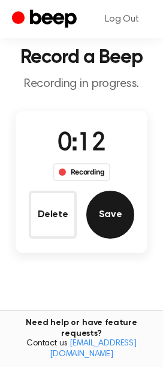
click at [113, 226] on button "Save" at bounding box center [110, 215] width 48 height 48
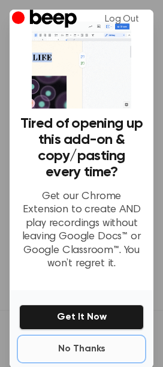
click at [87, 347] on button "No Thanks" at bounding box center [81, 349] width 125 height 24
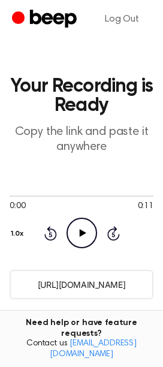
click at [83, 295] on input "[URL][DOMAIN_NAME]" at bounding box center [82, 284] width 144 height 29
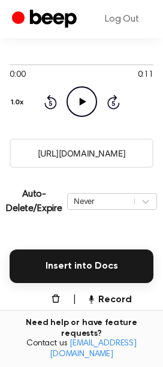
scroll to position [133, 0]
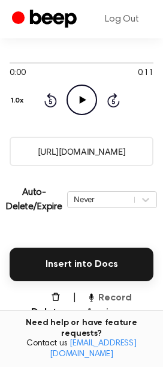
click at [118, 312] on button "Record Again" at bounding box center [119, 305] width 67 height 29
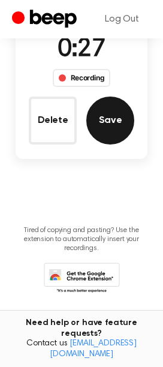
click at [119, 118] on button "Save" at bounding box center [110, 121] width 48 height 48
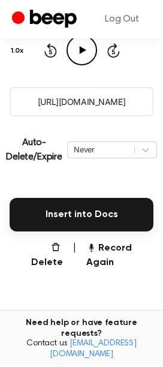
scroll to position [136, 0]
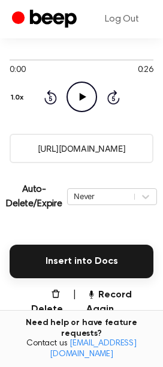
click at [82, 142] on input "[URL][DOMAIN_NAME]" at bounding box center [82, 148] width 144 height 29
click at [101, 297] on button "Record Again" at bounding box center [119, 302] width 67 height 29
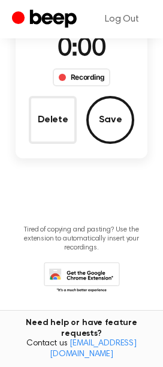
scroll to position [123, 0]
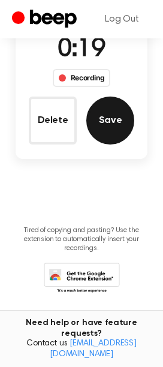
click at [101, 142] on button "Save" at bounding box center [110, 121] width 48 height 48
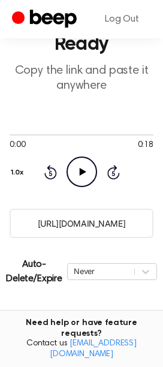
scroll to position [133, 0]
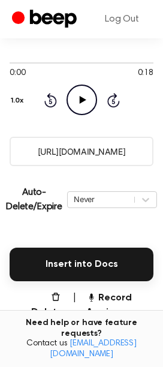
click at [86, 147] on input "https://beep.audio/dG8SguR" at bounding box center [82, 151] width 144 height 29
click at [118, 295] on button "Record Again" at bounding box center [119, 305] width 67 height 29
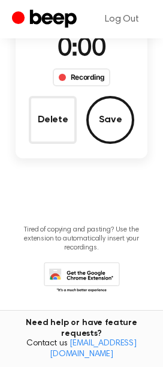
scroll to position [123, 0]
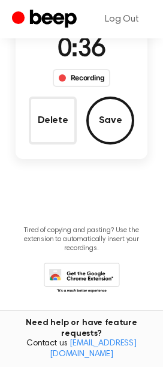
click at [110, 98] on button "Save" at bounding box center [110, 121] width 48 height 48
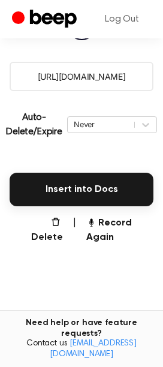
scroll to position [136, 0]
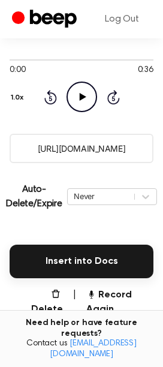
click at [62, 149] on input "https://beep.audio/jhgNK83" at bounding box center [82, 148] width 144 height 29
click at [109, 298] on button "Record Again" at bounding box center [119, 302] width 67 height 29
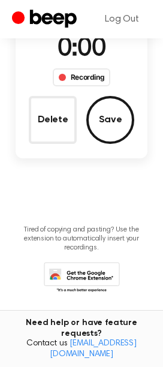
scroll to position [123, 0]
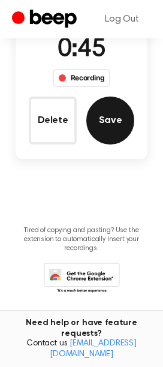
click at [116, 121] on button "Save" at bounding box center [110, 121] width 48 height 48
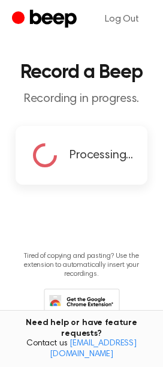
scroll to position [0, 0]
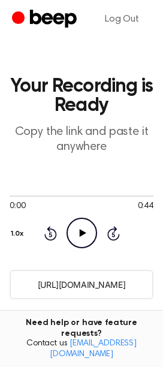
click at [107, 277] on input "https://beep.audio/nvF9yXY" at bounding box center [82, 284] width 144 height 29
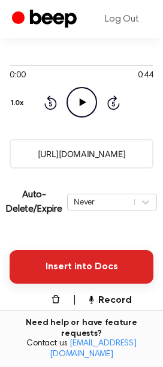
scroll to position [133, 0]
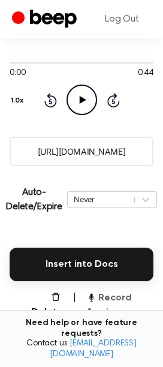
click at [111, 296] on button "Record Again" at bounding box center [119, 305] width 67 height 29
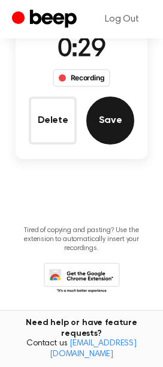
click at [106, 119] on button "Save" at bounding box center [110, 121] width 48 height 48
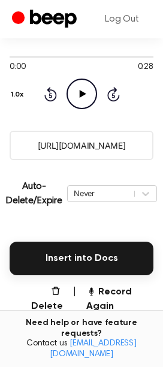
scroll to position [136, 0]
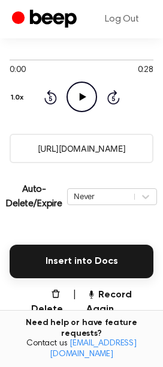
click at [91, 145] on input "https://beep.audio/B4rWtBR" at bounding box center [82, 148] width 144 height 29
click at [96, 309] on button "Record Again" at bounding box center [119, 302] width 67 height 29
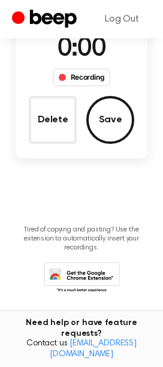
scroll to position [123, 0]
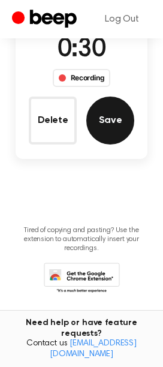
click at [104, 130] on button "Save" at bounding box center [110, 121] width 48 height 48
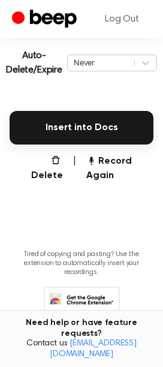
scroll to position [270, 0]
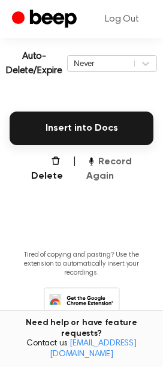
click at [104, 183] on button "Record Again" at bounding box center [119, 169] width 67 height 29
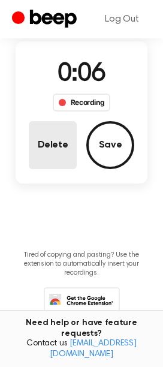
click at [52, 124] on button "Delete" at bounding box center [53, 145] width 48 height 48
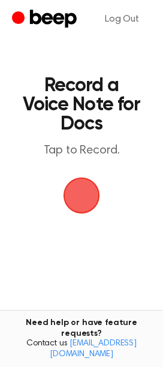
scroll to position [0, 0]
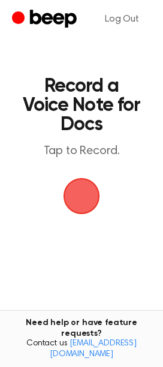
click at [98, 192] on span "button" at bounding box center [82, 197] width 34 height 34
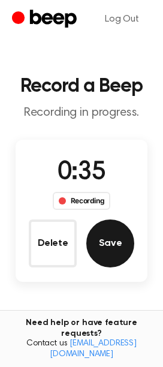
click at [119, 226] on button "Save" at bounding box center [110, 244] width 48 height 48
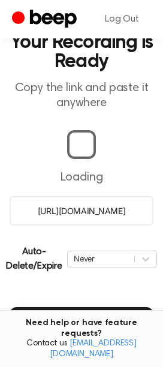
scroll to position [67, 0]
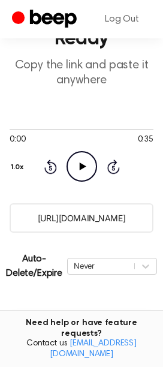
click at [101, 222] on input "https://beep.audio/KyDe7u7" at bounding box center [82, 218] width 144 height 29
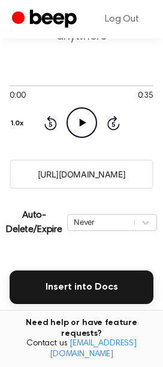
scroll to position [133, 0]
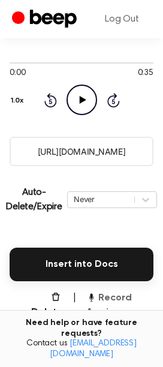
click at [97, 297] on button "Record Again" at bounding box center [119, 305] width 67 height 29
click at [113, 306] on button "Record Again" at bounding box center [119, 305] width 67 height 29
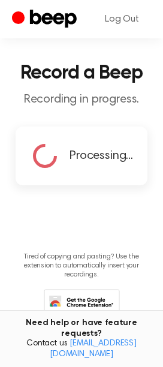
scroll to position [0, 0]
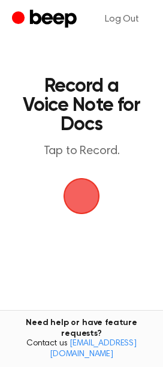
click at [72, 204] on span "button" at bounding box center [82, 197] width 34 height 34
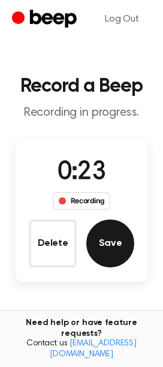
click at [121, 241] on button "Save" at bounding box center [110, 244] width 48 height 48
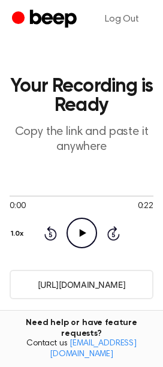
click at [93, 292] on input "[URL][DOMAIN_NAME]" at bounding box center [82, 284] width 144 height 29
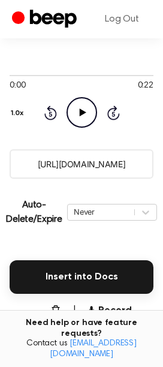
scroll to position [200, 0]
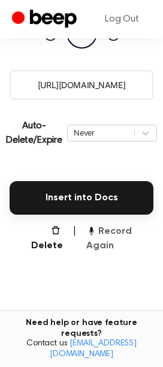
click at [101, 242] on button "Record Again" at bounding box center [119, 239] width 67 height 29
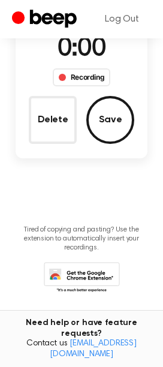
scroll to position [29, 0]
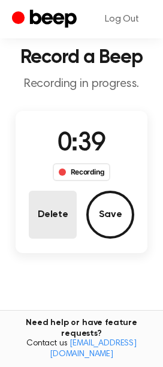
click at [49, 202] on button "Delete" at bounding box center [53, 215] width 48 height 48
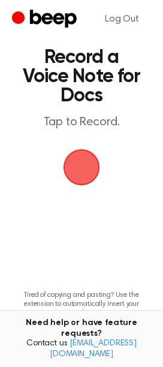
scroll to position [0, 0]
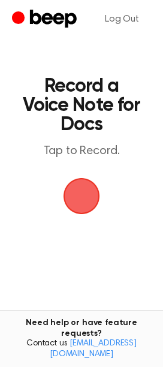
click at [85, 199] on span "button" at bounding box center [82, 197] width 34 height 34
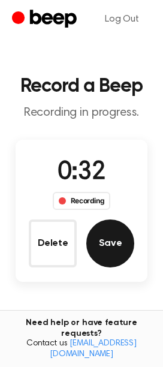
click at [125, 232] on button "Save" at bounding box center [110, 244] width 48 height 48
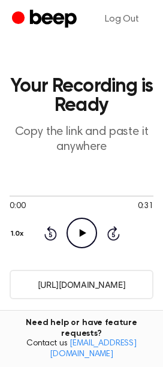
click at [135, 286] on input "[URL][DOMAIN_NAME]" at bounding box center [82, 284] width 144 height 29
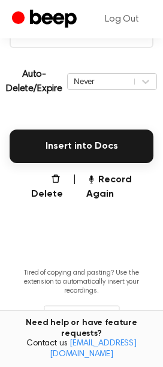
scroll to position [294, 0]
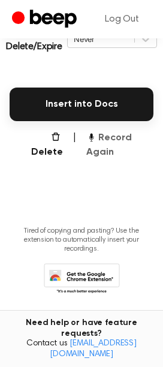
click at [106, 153] on button "Record Again" at bounding box center [119, 145] width 67 height 29
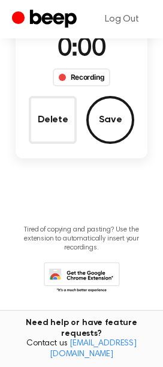
scroll to position [122, 0]
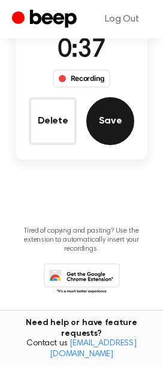
click at [113, 132] on button "Save" at bounding box center [110, 121] width 48 height 48
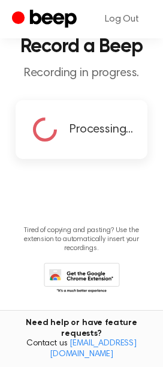
scroll to position [0, 0]
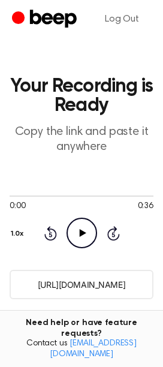
click at [104, 301] on main "Your Recording is Ready Copy the link and paste it anywhere 0:00 0:36 Your brow…" at bounding box center [81, 312] width 163 height 624
click at [107, 289] on input "[URL][DOMAIN_NAME]" at bounding box center [82, 284] width 144 height 29
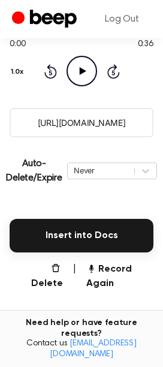
scroll to position [267, 0]
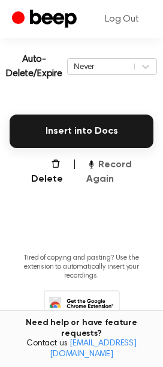
click at [106, 183] on button "Record Again" at bounding box center [119, 172] width 67 height 29
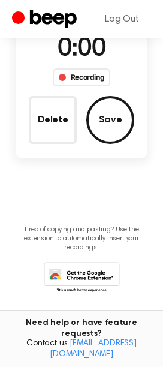
scroll to position [95, 0]
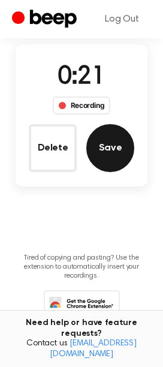
click at [124, 143] on button "Save" at bounding box center [110, 148] width 48 height 48
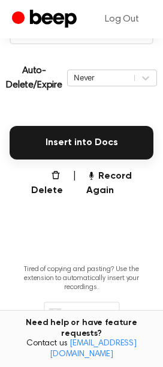
scroll to position [136, 0]
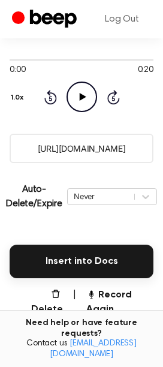
click at [100, 144] on input "[URL][DOMAIN_NAME]" at bounding box center [82, 148] width 144 height 29
click at [82, 303] on div "Delete | Record Again" at bounding box center [82, 302] width 144 height 29
click at [90, 303] on button "Record Again" at bounding box center [119, 302] width 67 height 29
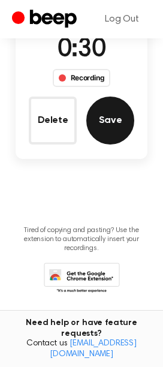
click at [113, 119] on button "Save" at bounding box center [110, 121] width 48 height 48
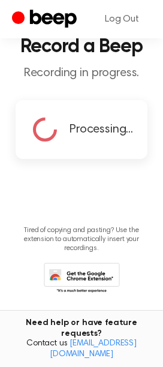
scroll to position [0, 0]
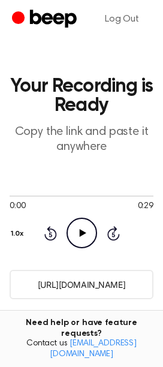
click at [108, 279] on input "[URL][DOMAIN_NAME]" at bounding box center [82, 284] width 144 height 29
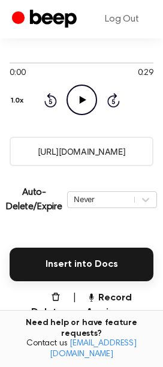
scroll to position [200, 0]
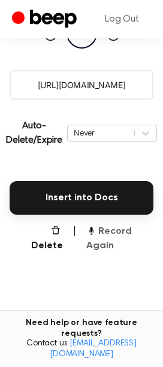
click at [106, 248] on button "Record Again" at bounding box center [119, 239] width 67 height 29
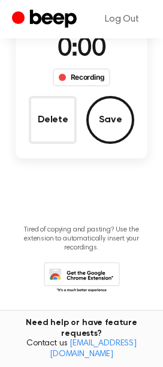
scroll to position [29, 0]
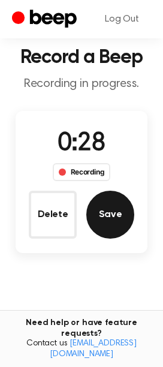
click at [126, 214] on button "Save" at bounding box center [110, 215] width 48 height 48
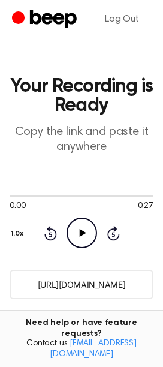
click at [107, 298] on input "[URL][DOMAIN_NAME]" at bounding box center [82, 284] width 144 height 29
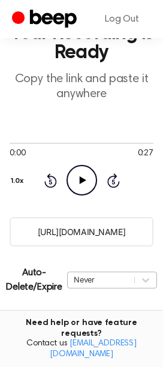
scroll to position [133, 0]
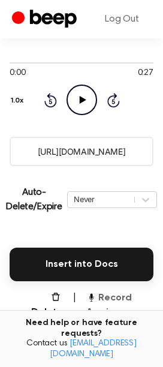
click at [112, 296] on button "Record Again" at bounding box center [119, 305] width 67 height 29
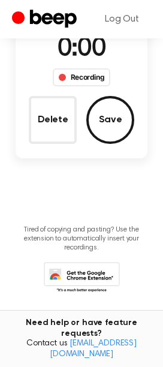
scroll to position [123, 0]
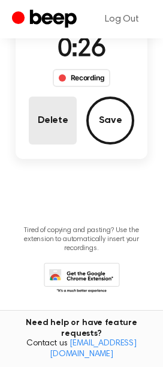
click at [66, 121] on button "Delete" at bounding box center [53, 121] width 48 height 48
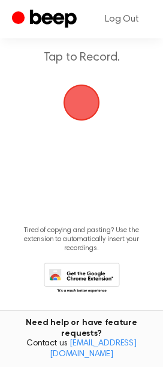
click at [83, 109] on span "button" at bounding box center [81, 102] width 39 height 39
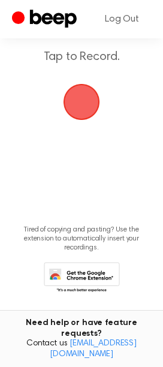
scroll to position [39, 0]
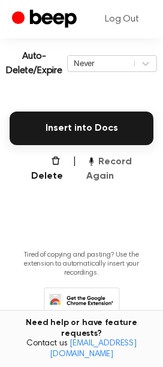
click at [122, 177] on button "Record Again" at bounding box center [119, 169] width 67 height 29
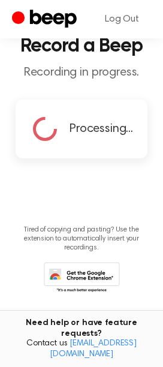
scroll to position [15, 0]
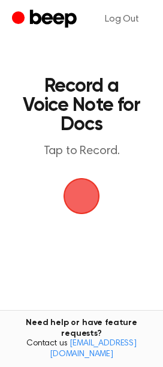
click at [80, 187] on span "button" at bounding box center [82, 197] width 34 height 34
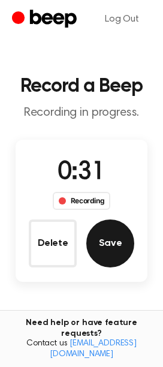
click at [119, 244] on button "Save" at bounding box center [110, 244] width 48 height 48
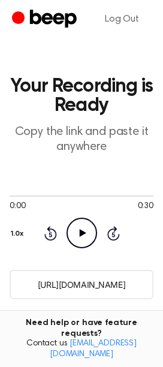
click at [89, 276] on input "[URL][DOMAIN_NAME]" at bounding box center [82, 284] width 144 height 29
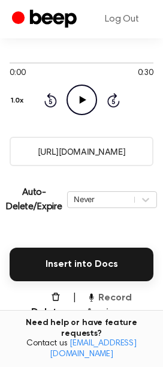
click at [110, 297] on button "Record Again" at bounding box center [119, 305] width 67 height 29
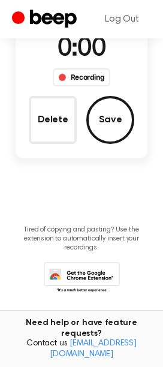
scroll to position [123, 0]
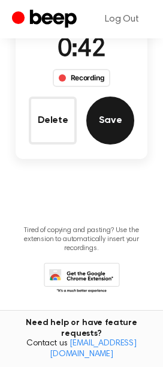
click at [113, 118] on button "Save" at bounding box center [110, 121] width 48 height 48
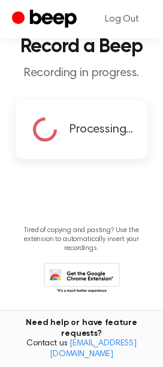
scroll to position [0, 0]
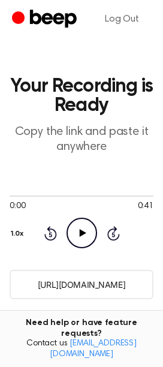
click at [88, 289] on input "https://beep.audio/wddJEZE" at bounding box center [82, 284] width 144 height 29
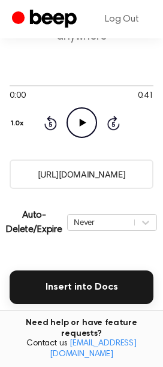
scroll to position [133, 0]
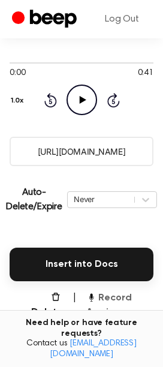
click at [119, 297] on button "Record Again" at bounding box center [119, 305] width 67 height 29
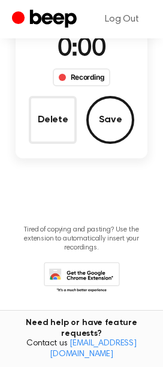
scroll to position [123, 0]
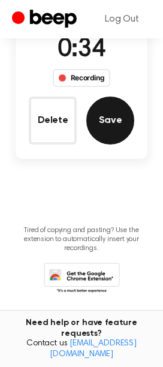
click at [118, 121] on button "Save" at bounding box center [110, 121] width 48 height 48
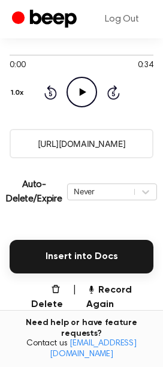
scroll to position [136, 0]
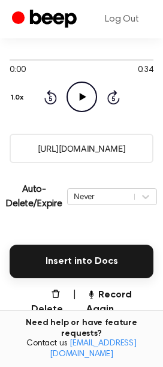
click at [86, 145] on input "https://beep.audio/lfueH63" at bounding box center [82, 148] width 144 height 29
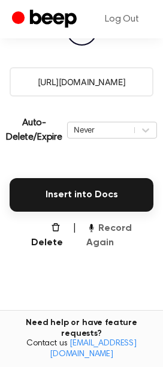
click at [107, 239] on button "Record Again" at bounding box center [119, 236] width 67 height 29
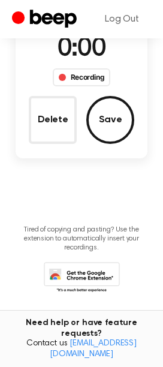
scroll to position [32, 0]
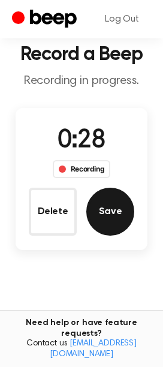
click at [95, 198] on button "Save" at bounding box center [110, 212] width 48 height 48
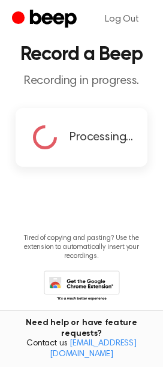
scroll to position [0, 0]
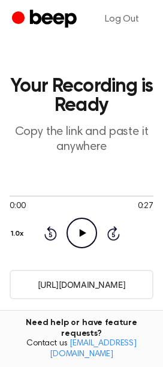
click at [76, 284] on input "https://beep.audio/j99Q3H2" at bounding box center [82, 284] width 144 height 29
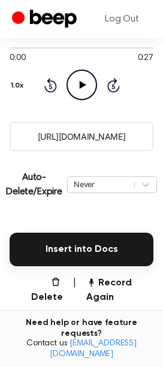
scroll to position [267, 0]
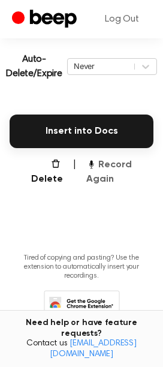
click at [107, 170] on button "Record Again" at bounding box center [119, 172] width 67 height 29
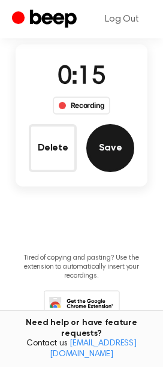
click at [107, 137] on button "Save" at bounding box center [110, 148] width 48 height 48
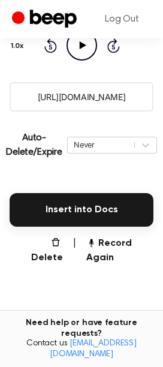
scroll to position [200, 0]
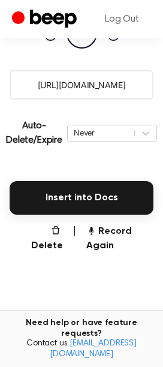
click at [61, 85] on input "https://beep.audio/E0mfNAN" at bounding box center [82, 84] width 144 height 29
click at [104, 232] on button "Record Again" at bounding box center [119, 239] width 67 height 29
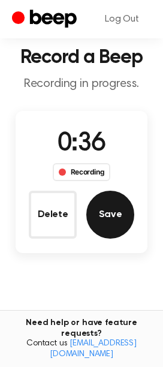
click at [89, 206] on button "Save" at bounding box center [110, 215] width 48 height 48
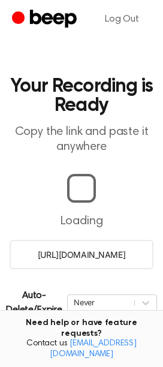
click at [100, 261] on input "https://beep.audio/rb7xjdG" at bounding box center [82, 254] width 144 height 29
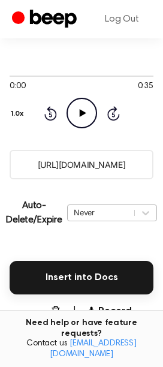
scroll to position [200, 0]
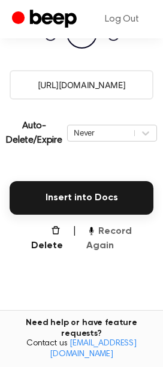
click at [90, 241] on button "Record Again" at bounding box center [119, 239] width 67 height 29
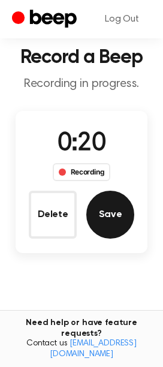
click at [104, 193] on button "Save" at bounding box center [110, 215] width 48 height 48
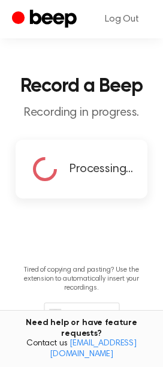
scroll to position [0, 0]
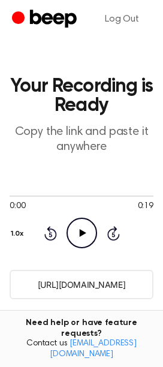
click at [90, 262] on div "0:00 0:19 Your browser does not support the [object Object] element. 1.0x Rewin…" at bounding box center [82, 219] width 144 height 91
click at [97, 287] on input "https://beep.audio/dhR0W7q" at bounding box center [82, 284] width 144 height 29
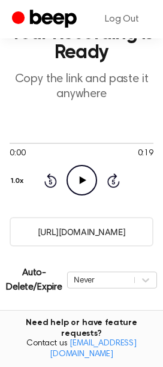
scroll to position [133, 0]
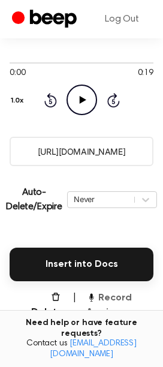
click at [118, 310] on button "Record Again" at bounding box center [119, 305] width 67 height 29
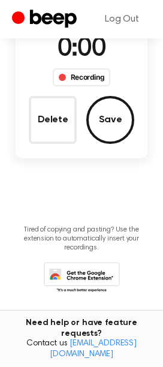
scroll to position [123, 0]
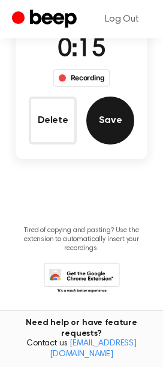
click at [96, 102] on button "Save" at bounding box center [110, 121] width 48 height 48
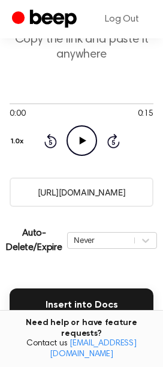
scroll to position [70, 0]
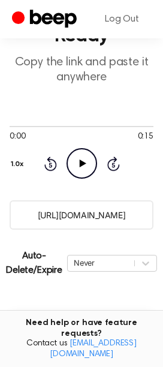
click at [108, 213] on input "https://beep.audio/VvuWEz6" at bounding box center [82, 215] width 144 height 29
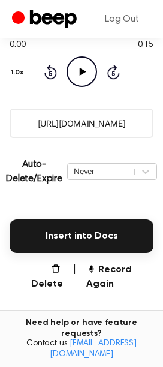
scroll to position [270, 0]
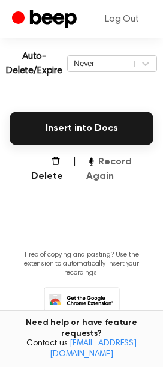
click at [112, 163] on button "Record Again" at bounding box center [119, 169] width 67 height 29
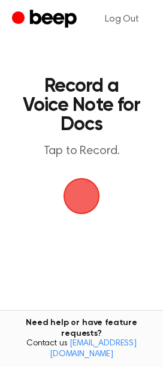
click at [77, 189] on span "button" at bounding box center [82, 197] width 34 height 34
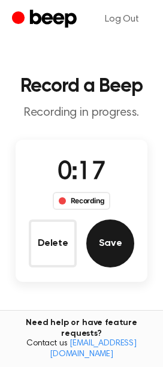
click at [110, 248] on button "Save" at bounding box center [110, 244] width 48 height 48
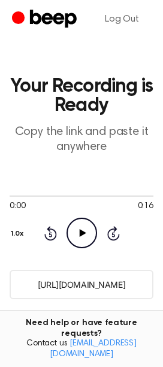
click at [113, 278] on input "https://beep.audio/V1MERWp" at bounding box center [82, 284] width 144 height 29
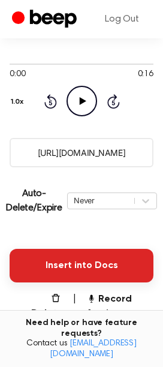
scroll to position [133, 0]
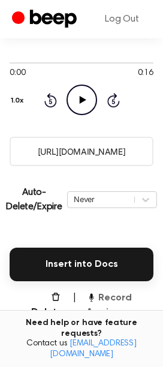
click at [97, 303] on button "Record Again" at bounding box center [119, 305] width 67 height 29
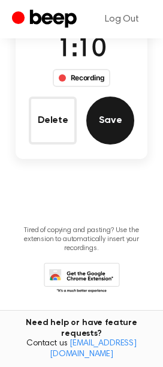
click at [112, 108] on button "Save" at bounding box center [110, 121] width 48 height 48
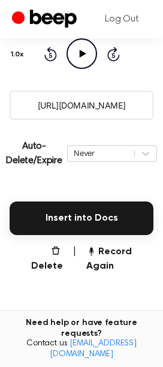
scroll to position [165, 0]
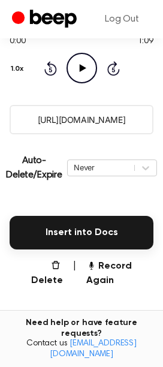
click at [87, 124] on input "https://beep.audio/kFu2zzZ" at bounding box center [82, 119] width 144 height 29
click at [109, 274] on button "Record Again" at bounding box center [119, 273] width 67 height 29
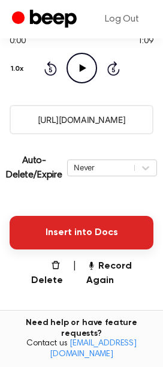
scroll to position [0, 0]
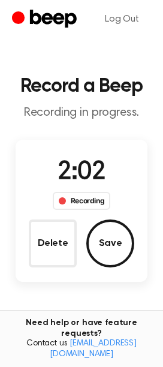
click at [120, 219] on div "2:02 Recording Delete Save" at bounding box center [82, 210] width 132 height 113
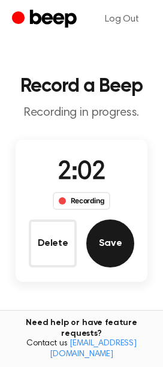
click at [126, 234] on button "Save" at bounding box center [110, 244] width 48 height 48
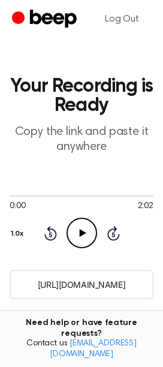
click at [106, 297] on input "https://beep.audio/90MmJfd" at bounding box center [82, 284] width 144 height 29
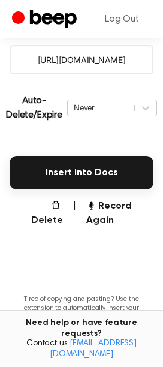
scroll to position [294, 0]
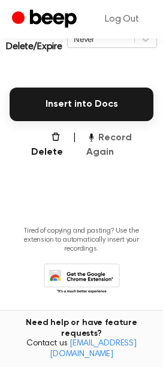
click at [101, 146] on button "Record Again" at bounding box center [119, 145] width 67 height 29
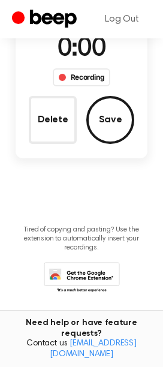
scroll to position [122, 0]
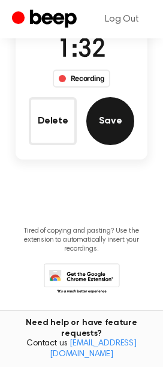
click at [113, 123] on button "Save" at bounding box center [110, 121] width 48 height 48
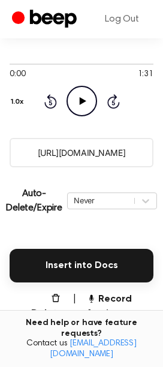
scroll to position [133, 0]
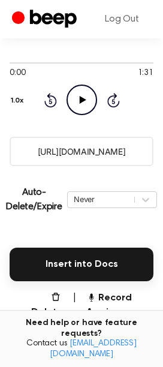
click at [65, 151] on input "https://beep.audio/5eK2R0j" at bounding box center [82, 151] width 144 height 29
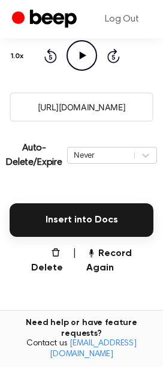
scroll to position [200, 0]
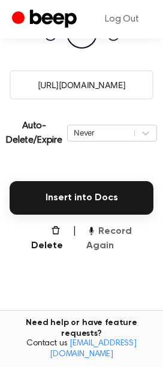
click at [100, 236] on button "Record Again" at bounding box center [119, 239] width 67 height 29
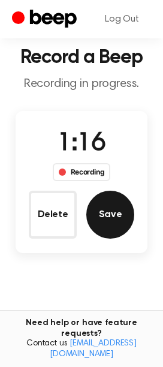
click at [111, 209] on button "Save" at bounding box center [110, 215] width 48 height 48
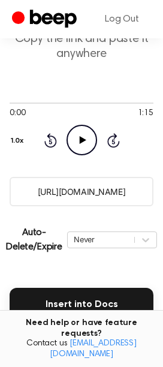
scroll to position [70, 0]
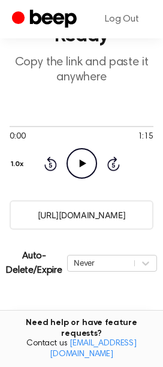
click at [89, 214] on input "https://beep.audio/LUsgA3d" at bounding box center [82, 215] width 144 height 29
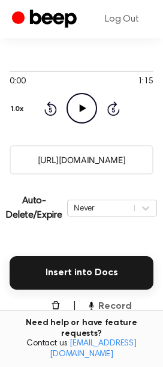
scroll to position [203, 0]
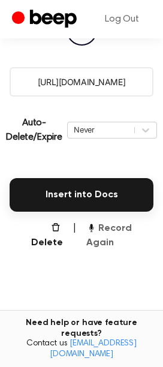
click at [112, 236] on button "Record Again" at bounding box center [119, 236] width 67 height 29
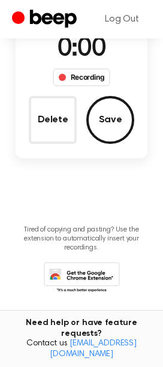
scroll to position [32, 0]
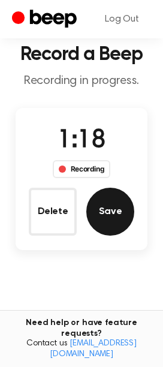
click at [129, 212] on button "Save" at bounding box center [110, 212] width 48 height 48
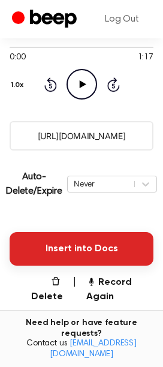
scroll to position [136, 0]
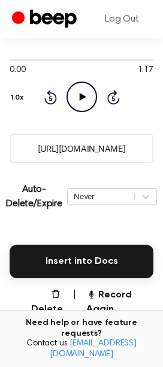
click at [74, 150] on input "https://beep.audio/wo4qw2g" at bounding box center [82, 148] width 144 height 29
click at [116, 306] on button "Record Again" at bounding box center [119, 302] width 67 height 29
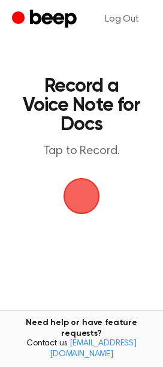
click at [77, 199] on span "button" at bounding box center [82, 197] width 34 height 34
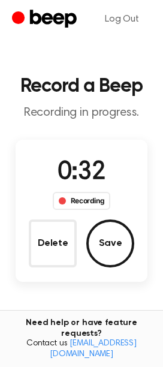
click at [31, 216] on div "0:32 Recording Delete Save" at bounding box center [82, 210] width 132 height 113
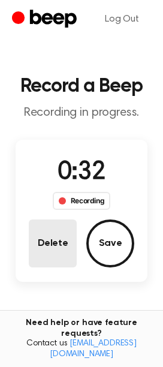
click at [37, 225] on button "Delete" at bounding box center [53, 244] width 48 height 48
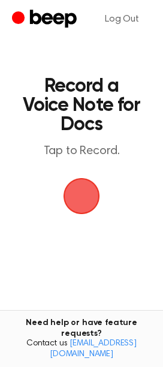
click at [79, 197] on span "button" at bounding box center [82, 197] width 34 height 34
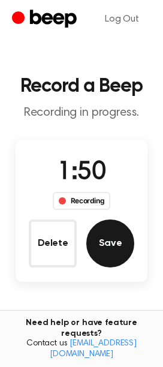
click at [117, 231] on button "Save" at bounding box center [110, 244] width 48 height 48
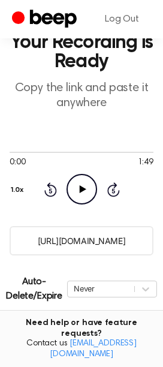
scroll to position [67, 0]
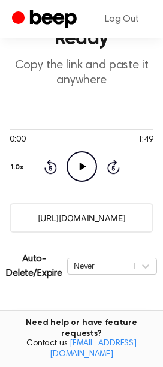
click at [68, 229] on input "https://beep.audio/TSjSeeI" at bounding box center [82, 218] width 144 height 29
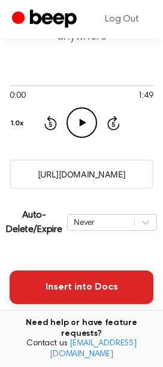
scroll to position [133, 0]
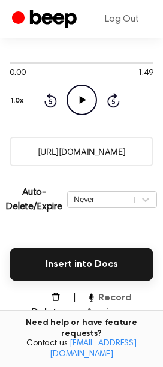
click at [103, 303] on button "Record Again" at bounding box center [119, 305] width 67 height 29
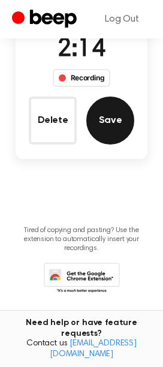
click at [92, 113] on button "Save" at bounding box center [110, 121] width 48 height 48
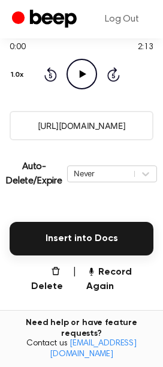
scroll to position [136, 0]
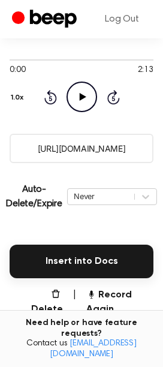
click at [56, 145] on input "https://beep.audio/kYHZDw8" at bounding box center [82, 148] width 144 height 29
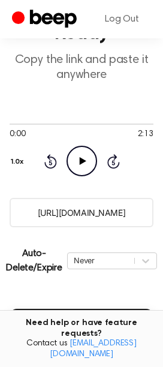
scroll to position [70, 0]
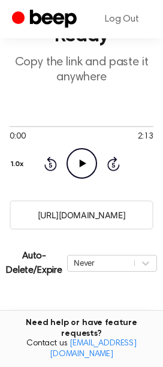
click at [85, 159] on icon "Play Audio" at bounding box center [82, 163] width 31 height 31
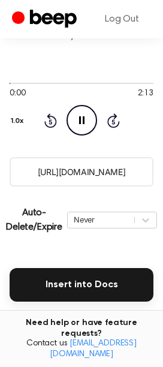
scroll to position [136, 0]
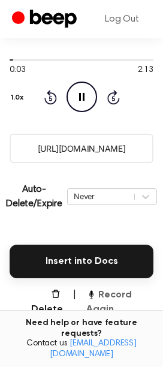
click at [96, 299] on button "Record Again" at bounding box center [119, 302] width 67 height 29
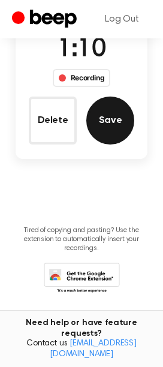
click at [119, 116] on button "Save" at bounding box center [110, 121] width 48 height 48
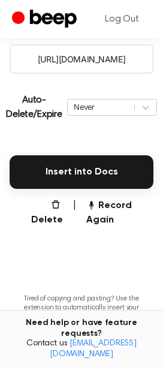
scroll to position [203, 0]
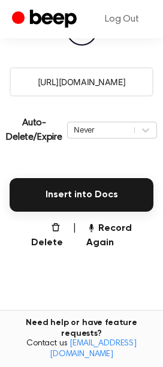
click at [93, 92] on input "https://beep.audio/3U7i0QS" at bounding box center [82, 81] width 144 height 29
click at [102, 233] on button "Record Again" at bounding box center [119, 236] width 67 height 29
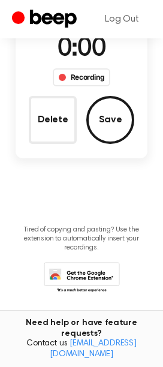
scroll to position [32, 0]
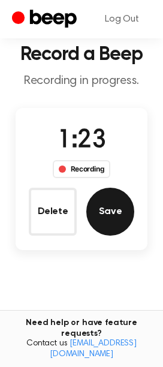
click at [97, 204] on button "Save" at bounding box center [110, 212] width 48 height 48
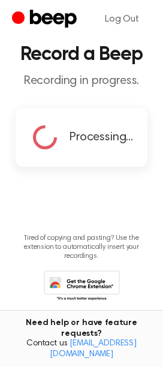
scroll to position [0, 0]
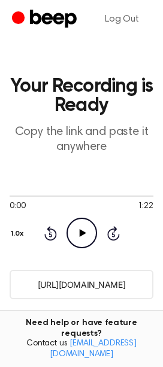
click at [70, 283] on input "https://beep.audio/b2Qbmmz" at bounding box center [82, 284] width 144 height 29
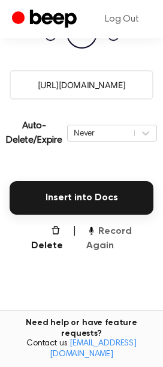
click at [112, 236] on button "Record Again" at bounding box center [119, 239] width 67 height 29
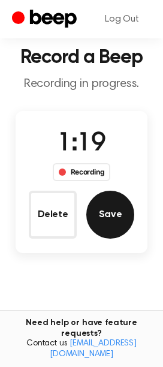
click at [125, 205] on button "Save" at bounding box center [110, 215] width 48 height 48
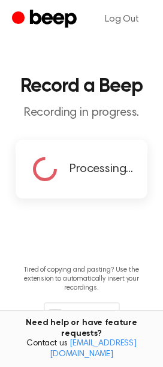
click at [83, 159] on div "Processing..." at bounding box center [81, 169] width 103 height 30
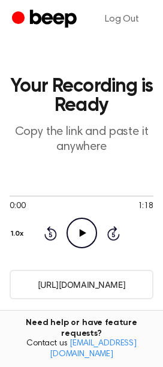
click at [128, 300] on main "Your Recording is Ready Copy the link and paste it anywhere 0:00 1:18 Your brow…" at bounding box center [81, 312] width 163 height 624
click at [121, 289] on input "https://beep.audio/LTm4Khh" at bounding box center [82, 284] width 144 height 29
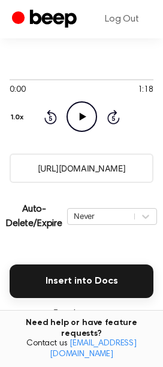
scroll to position [200, 0]
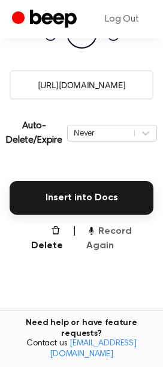
click at [124, 232] on button "Record Again" at bounding box center [119, 239] width 67 height 29
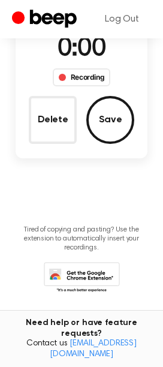
scroll to position [29, 0]
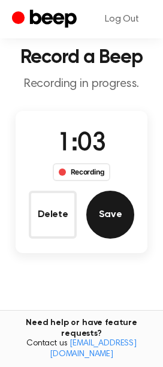
click at [110, 210] on button "Save" at bounding box center [110, 215] width 48 height 48
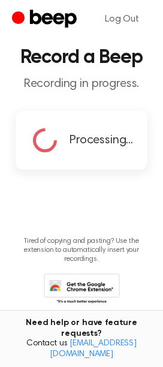
scroll to position [0, 0]
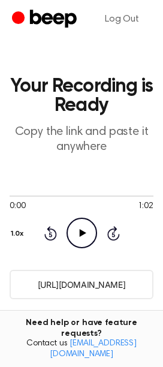
click at [124, 292] on input "https://beep.audio/KI2e3Vu" at bounding box center [82, 284] width 144 height 29
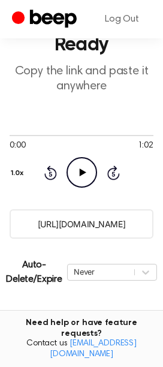
scroll to position [133, 0]
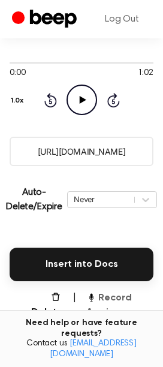
click at [125, 292] on button "Record Again" at bounding box center [119, 305] width 67 height 29
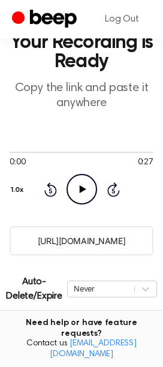
scroll to position [67, 0]
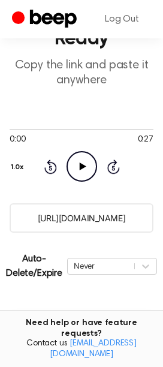
click at [112, 212] on input "https://beep.audio/9tDoVAB" at bounding box center [82, 218] width 144 height 29
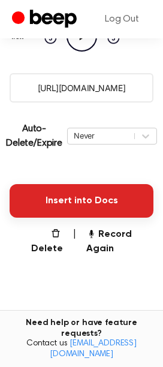
scroll to position [200, 0]
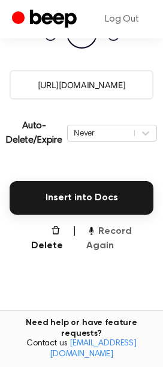
click at [99, 252] on button "Record Again" at bounding box center [119, 239] width 67 height 29
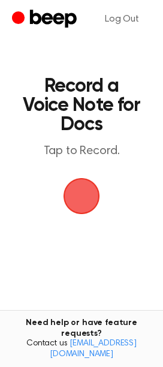
click at [95, 180] on span "button" at bounding box center [82, 197] width 34 height 34
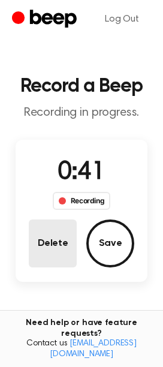
click at [41, 237] on button "Delete" at bounding box center [53, 244] width 48 height 48
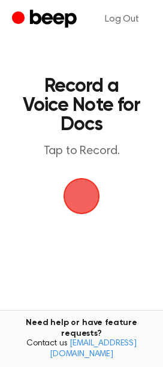
click at [90, 197] on span "button" at bounding box center [81, 196] width 41 height 41
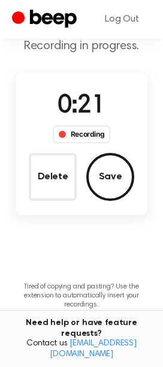
scroll to position [123, 0]
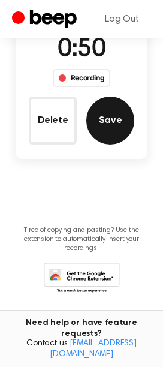
click at [95, 127] on button "Save" at bounding box center [110, 121] width 48 height 48
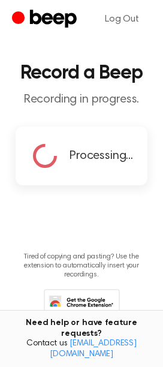
scroll to position [0, 0]
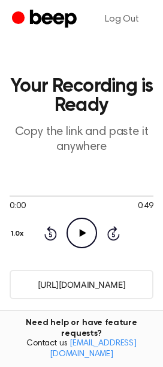
click at [114, 288] on input "[URL][DOMAIN_NAME]" at bounding box center [82, 284] width 144 height 29
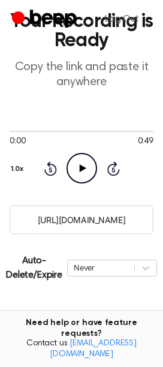
scroll to position [294, 0]
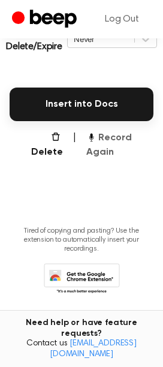
click at [104, 151] on button "Record Again" at bounding box center [119, 145] width 67 height 29
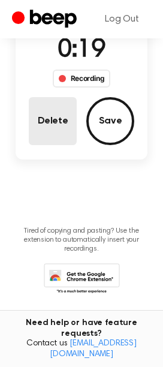
click at [56, 110] on button "Delete" at bounding box center [53, 121] width 48 height 48
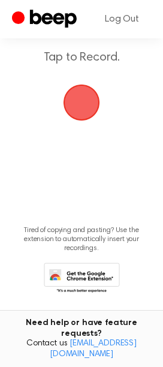
click at [85, 98] on span "button" at bounding box center [82, 103] width 34 height 34
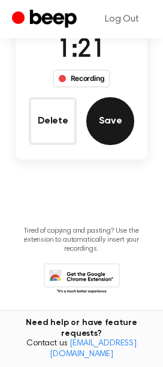
click at [118, 105] on button "Save" at bounding box center [110, 121] width 48 height 48
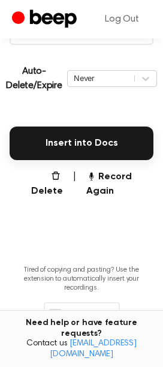
scroll to position [70, 0]
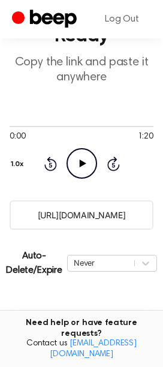
click at [82, 216] on input "[URL][DOMAIN_NAME]" at bounding box center [82, 215] width 144 height 29
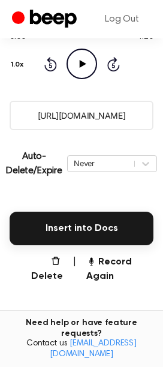
scroll to position [270, 0]
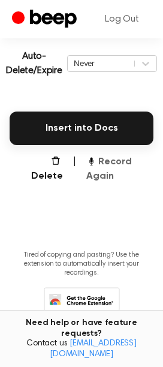
click at [98, 174] on button "Record Again" at bounding box center [119, 169] width 67 height 29
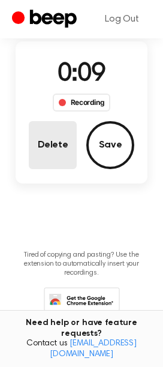
click at [52, 125] on button "Delete" at bounding box center [53, 145] width 48 height 48
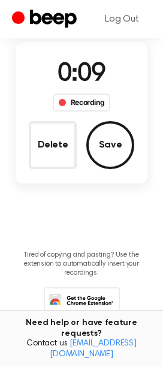
scroll to position [70, 0]
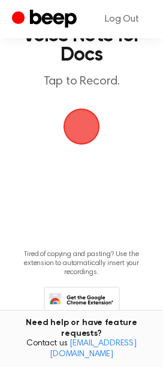
click at [84, 116] on span "button" at bounding box center [82, 127] width 34 height 34
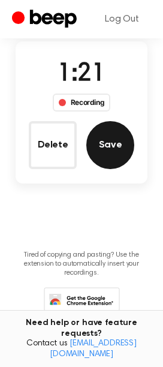
click at [104, 154] on button "Save" at bounding box center [110, 145] width 48 height 48
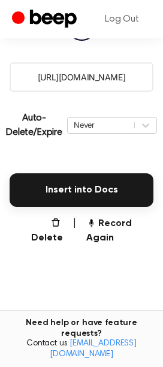
scroll to position [136, 0]
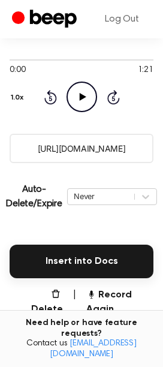
click at [105, 142] on input "[URL][DOMAIN_NAME]" at bounding box center [82, 148] width 144 height 29
click at [100, 301] on button "Record Again" at bounding box center [119, 302] width 67 height 29
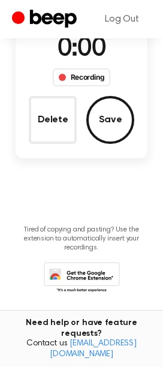
scroll to position [123, 0]
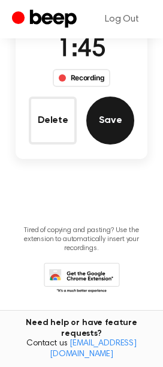
click at [101, 128] on button "Save" at bounding box center [110, 121] width 48 height 48
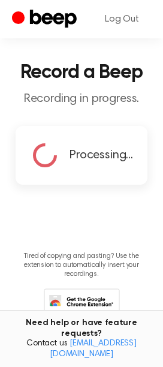
scroll to position [0, 0]
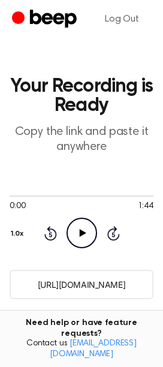
click at [87, 277] on input "https://beep.audio/BzF2J0h" at bounding box center [82, 284] width 144 height 29
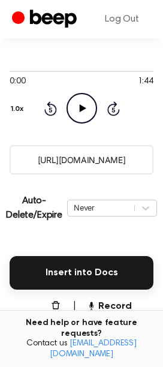
scroll to position [133, 0]
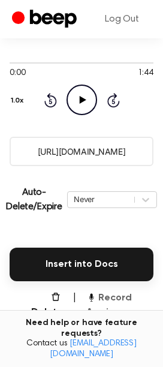
click at [91, 304] on button "Record Again" at bounding box center [119, 305] width 67 height 29
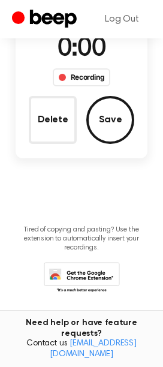
scroll to position [123, 0]
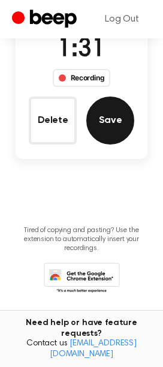
click at [100, 122] on button "Save" at bounding box center [110, 121] width 48 height 48
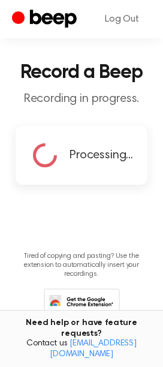
scroll to position [0, 0]
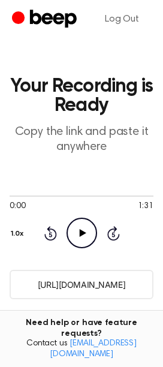
click at [89, 284] on input "https://beep.audio/eyyMJAX" at bounding box center [82, 284] width 144 height 29
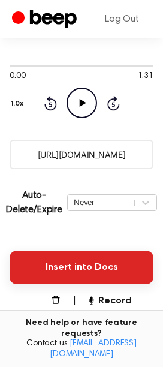
scroll to position [133, 0]
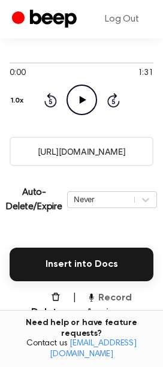
click at [116, 301] on button "Record Again" at bounding box center [119, 305] width 67 height 29
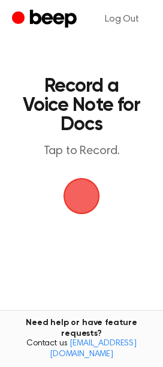
click at [97, 195] on span "button" at bounding box center [81, 196] width 44 height 44
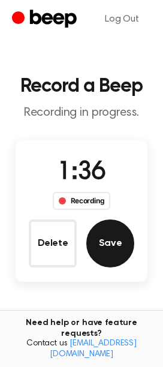
click at [104, 243] on button "Save" at bounding box center [110, 244] width 48 height 48
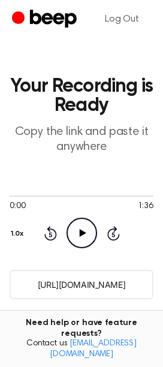
click at [104, 273] on input "[URL][DOMAIN_NAME]" at bounding box center [82, 284] width 144 height 29
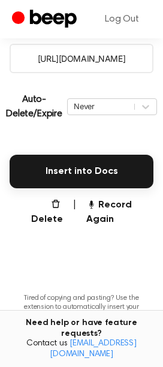
scroll to position [267, 0]
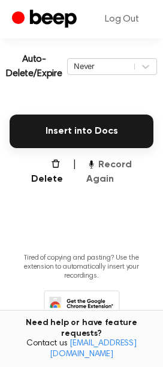
click at [107, 165] on button "Record Again" at bounding box center [119, 172] width 67 height 29
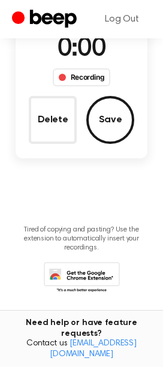
scroll to position [95, 0]
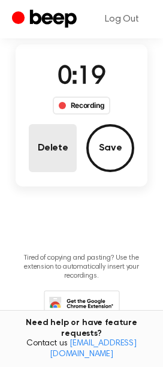
click at [55, 143] on button "Delete" at bounding box center [53, 148] width 48 height 48
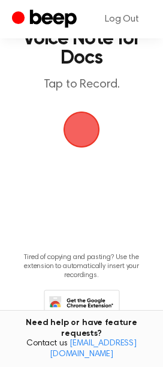
drag, startPoint x: 62, startPoint y: 122, endPoint x: 70, endPoint y: 108, distance: 15.6
click at [64, 122] on span "button" at bounding box center [81, 129] width 55 height 55
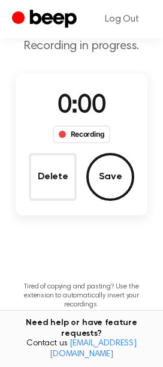
scroll to position [95, 0]
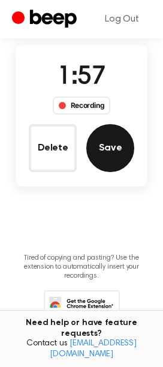
click at [120, 145] on button "Save" at bounding box center [110, 148] width 48 height 48
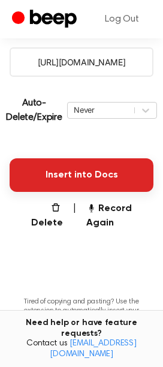
scroll to position [200, 0]
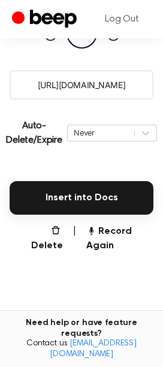
click at [56, 87] on input "[URL][DOMAIN_NAME]" at bounding box center [82, 84] width 144 height 29
click at [83, 240] on div "Delete | Record Again" at bounding box center [82, 239] width 144 height 29
click at [92, 238] on button "Record Again" at bounding box center [119, 239] width 67 height 29
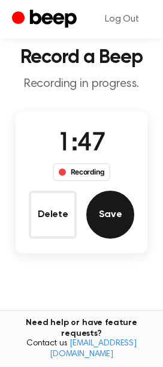
click at [121, 202] on button "Save" at bounding box center [110, 215] width 48 height 48
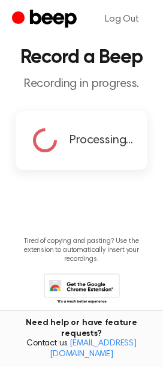
scroll to position [0, 0]
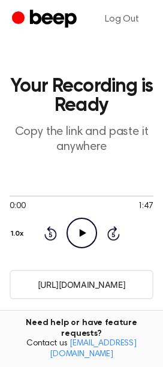
click at [20, 286] on input "[URL][DOMAIN_NAME]" at bounding box center [82, 284] width 144 height 29
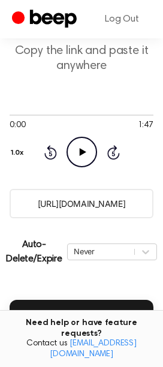
scroll to position [200, 0]
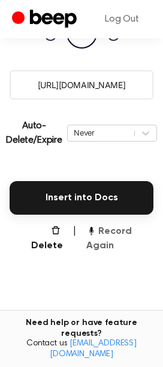
click at [91, 241] on button "Record Again" at bounding box center [119, 239] width 67 height 29
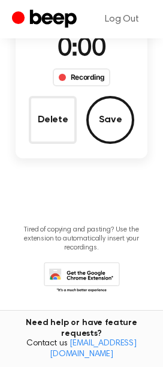
scroll to position [29, 0]
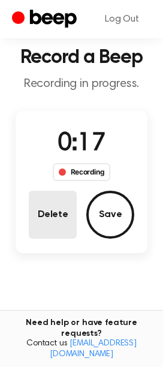
click at [41, 223] on button "Delete" at bounding box center [53, 215] width 48 height 48
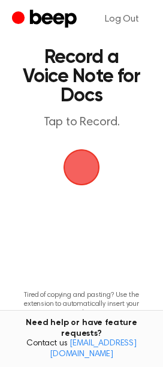
scroll to position [0, 0]
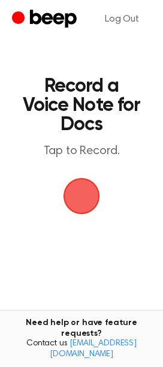
click at [80, 196] on span "button" at bounding box center [81, 196] width 46 height 46
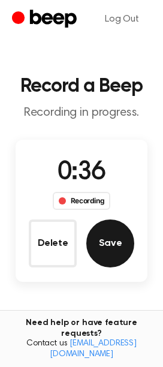
click at [109, 232] on button "Save" at bounding box center [110, 244] width 48 height 48
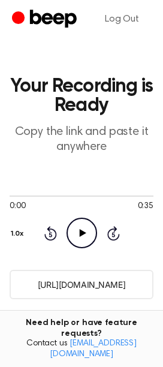
click at [103, 283] on input "[URL][DOMAIN_NAME]" at bounding box center [82, 284] width 144 height 29
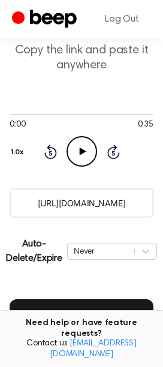
scroll to position [133, 0]
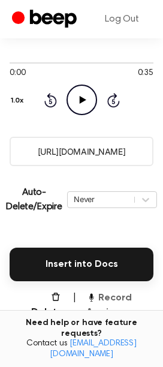
click at [109, 301] on button "Record Again" at bounding box center [119, 305] width 67 height 29
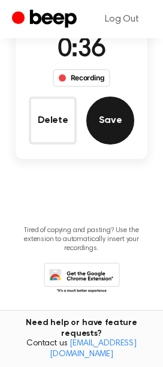
click at [112, 116] on button "Save" at bounding box center [110, 121] width 48 height 48
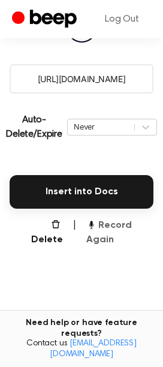
scroll to position [136, 0]
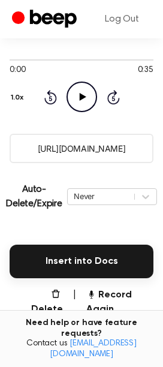
click at [92, 146] on input "[URL][DOMAIN_NAME]" at bounding box center [82, 148] width 144 height 29
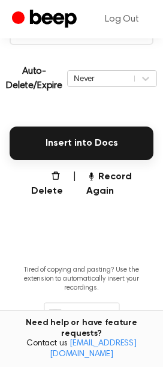
scroll to position [270, 0]
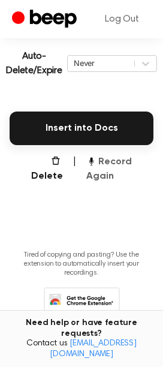
click at [109, 165] on button "Record Again" at bounding box center [119, 169] width 67 height 29
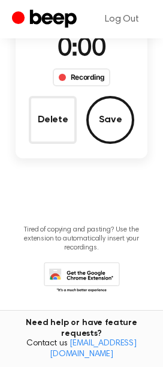
scroll to position [98, 0]
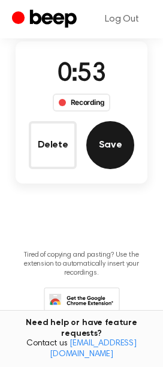
click at [128, 140] on button "Save" at bounding box center [110, 145] width 48 height 48
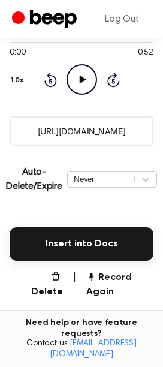
scroll to position [70, 0]
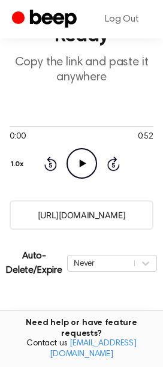
click at [98, 209] on input "[URL][DOMAIN_NAME]" at bounding box center [82, 215] width 144 height 29
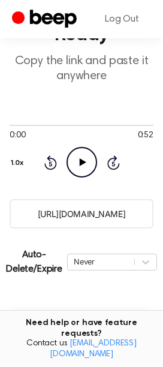
scroll to position [270, 0]
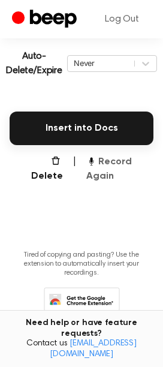
click at [109, 170] on button "Record Again" at bounding box center [119, 169] width 67 height 29
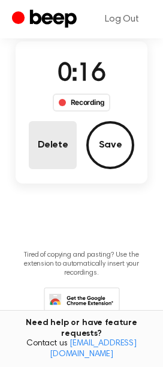
click at [55, 140] on button "Delete" at bounding box center [53, 145] width 48 height 48
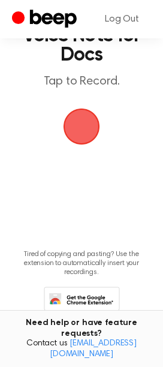
click at [95, 133] on span "button" at bounding box center [81, 126] width 43 height 43
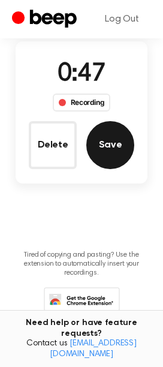
click at [107, 139] on button "Save" at bounding box center [110, 145] width 48 height 48
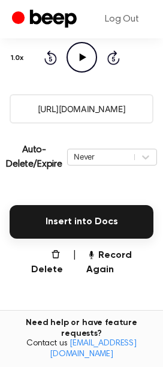
scroll to position [136, 0]
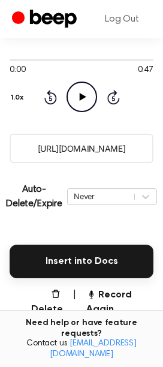
click at [100, 144] on input "[URL][DOMAIN_NAME]" at bounding box center [82, 148] width 144 height 29
click at [120, 292] on button "Record Again" at bounding box center [119, 302] width 67 height 29
click at [76, 155] on input "[URL][DOMAIN_NAME]" at bounding box center [82, 148] width 144 height 29
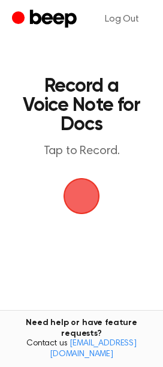
click at [71, 198] on span "button" at bounding box center [81, 196] width 44 height 44
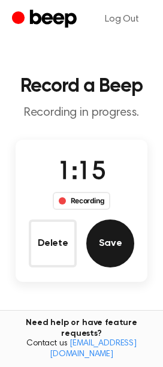
click at [121, 234] on button "Save" at bounding box center [110, 244] width 48 height 48
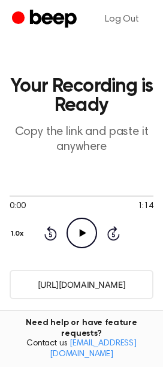
click at [101, 289] on input "https://beep.audio/OMCBiKe" at bounding box center [82, 284] width 144 height 29
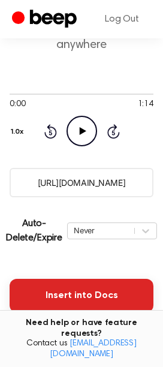
scroll to position [133, 0]
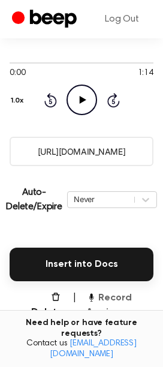
click at [107, 303] on button "Record Again" at bounding box center [119, 305] width 67 height 29
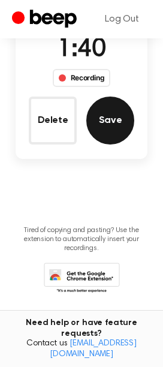
click at [110, 135] on button "Save" at bounding box center [110, 121] width 48 height 48
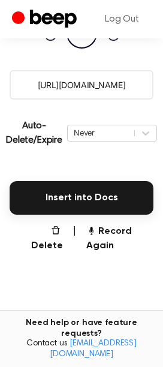
scroll to position [136, 0]
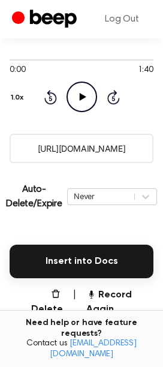
click at [89, 141] on input "https://beep.audio/Tyy1JfL" at bounding box center [82, 148] width 144 height 29
click at [106, 303] on button "Record Again" at bounding box center [119, 302] width 67 height 29
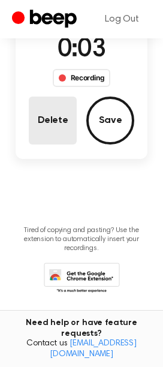
click at [44, 111] on button "Delete" at bounding box center [53, 121] width 48 height 48
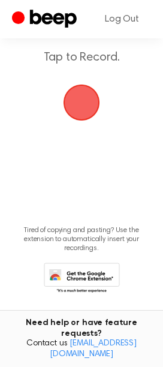
click at [86, 96] on span "button" at bounding box center [82, 103] width 58 height 58
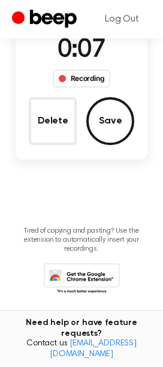
click at [77, 124] on div "Delete Save" at bounding box center [82, 121] width 106 height 48
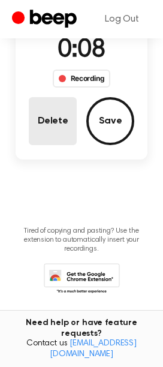
click at [58, 121] on button "Delete" at bounding box center [53, 121] width 48 height 48
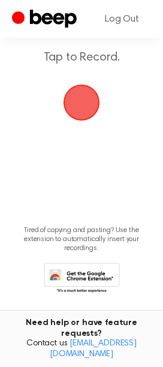
click at [74, 101] on span "button" at bounding box center [82, 103] width 48 height 48
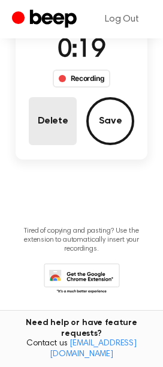
click at [44, 115] on button "Delete" at bounding box center [53, 121] width 48 height 48
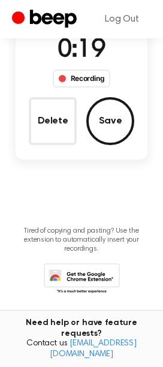
scroll to position [94, 0]
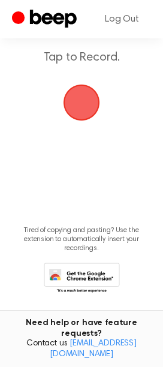
click at [80, 101] on span "button" at bounding box center [82, 103] width 34 height 34
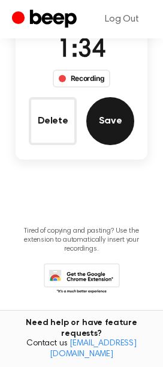
click at [109, 115] on button "Save" at bounding box center [110, 121] width 48 height 48
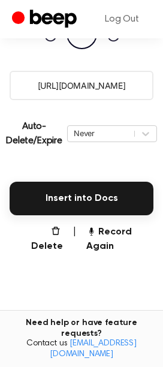
scroll to position [136, 0]
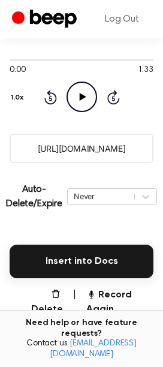
click at [82, 152] on input "https://beep.audio/EhxCPcw" at bounding box center [82, 148] width 144 height 29
click at [82, 154] on input "https://beep.audio/EhxCPcw" at bounding box center [82, 148] width 144 height 29
click at [71, 140] on input "https://beep.audio/EhxCPcw" at bounding box center [82, 148] width 144 height 29
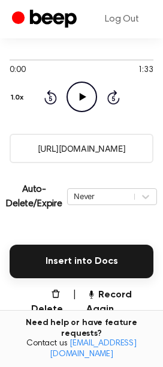
click at [71, 145] on input "https://beep.audio/EhxCPcw" at bounding box center [82, 148] width 144 height 29
click at [113, 154] on input "https://beep.audio/EhxCPcw" at bounding box center [82, 148] width 144 height 29
drag, startPoint x: 137, startPoint y: 150, endPoint x: -14, endPoint y: 154, distance: 151.4
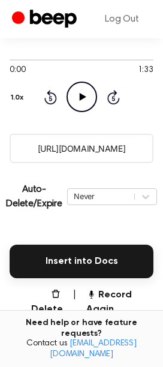
click at [0, 154] on html "Log Out Your Recording is Ready Copy the link and paste it anywhere 0:00 1:33 Y…" at bounding box center [81, 195] width 163 height 662
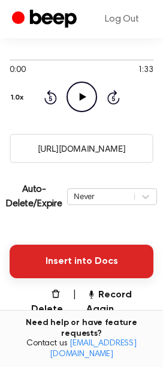
click at [74, 251] on button "Insert into Docs" at bounding box center [82, 262] width 144 height 34
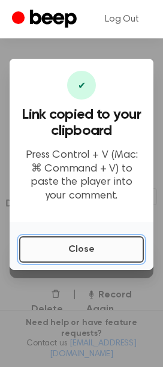
click at [78, 246] on button "Close" at bounding box center [81, 250] width 125 height 26
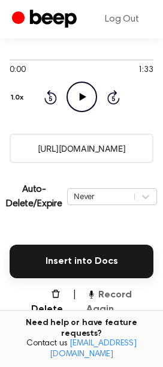
click at [109, 308] on button "Record Again" at bounding box center [119, 302] width 67 height 29
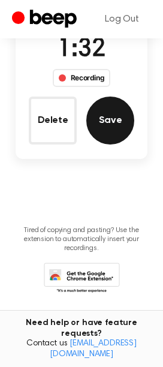
click at [111, 125] on button "Save" at bounding box center [110, 121] width 48 height 48
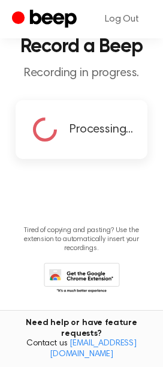
scroll to position [0, 0]
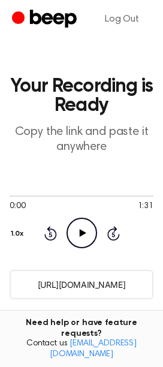
click at [90, 267] on main "Your Recording is Ready Copy the link and paste it anywhere 0:00 1:31 Your brow…" at bounding box center [81, 312] width 163 height 624
click at [90, 276] on input "https://beep.audio/i4TSEt8" at bounding box center [82, 284] width 144 height 29
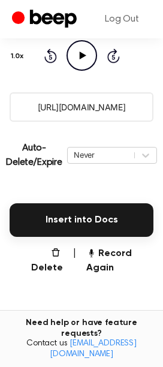
scroll to position [294, 0]
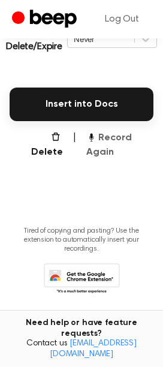
click at [105, 156] on button "Record Again" at bounding box center [119, 145] width 67 height 29
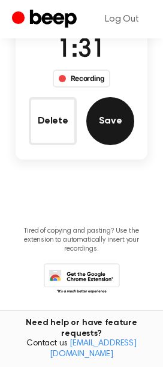
click at [124, 114] on button "Save" at bounding box center [110, 121] width 48 height 48
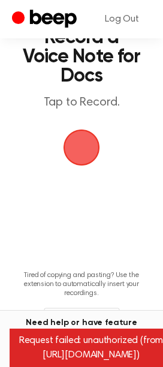
scroll to position [27, 0]
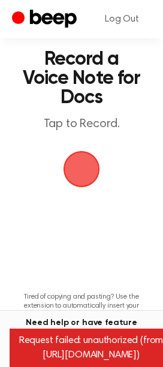
click at [79, 160] on span "button" at bounding box center [81, 169] width 56 height 56
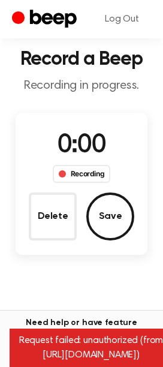
scroll to position [56, 0]
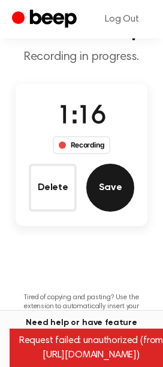
click at [120, 176] on button "Save" at bounding box center [110, 188] width 48 height 48
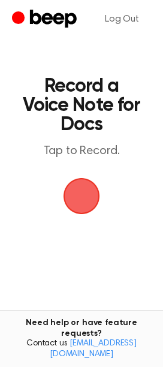
click at [82, 198] on span "button" at bounding box center [82, 197] width 34 height 34
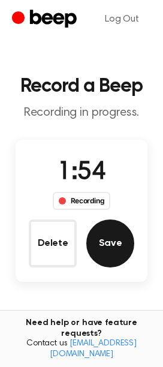
click at [104, 235] on button "Save" at bounding box center [110, 244] width 48 height 48
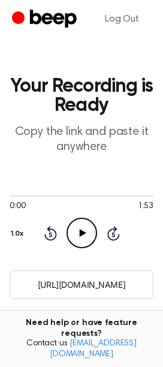
click at [88, 274] on input "[URL][DOMAIN_NAME]" at bounding box center [82, 284] width 144 height 29
click at [92, 290] on input "[URL][DOMAIN_NAME]" at bounding box center [82, 284] width 144 height 29
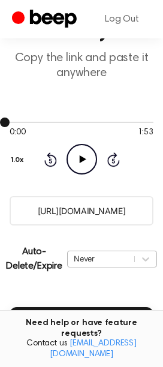
scroll to position [133, 0]
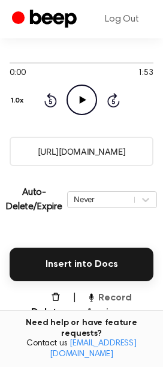
click at [109, 292] on button "Record Again" at bounding box center [119, 305] width 67 height 29
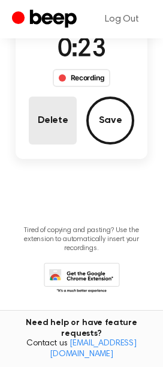
click at [49, 101] on button "Delete" at bounding box center [53, 121] width 48 height 48
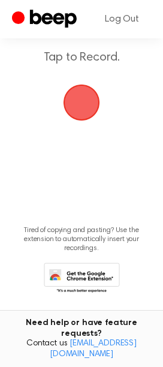
click at [76, 94] on span "button" at bounding box center [82, 103] width 34 height 34
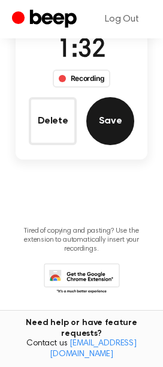
click at [109, 111] on button "Save" at bounding box center [110, 121] width 48 height 48
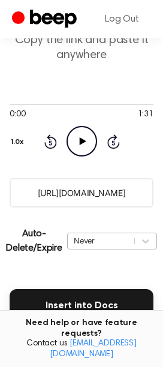
scroll to position [70, 0]
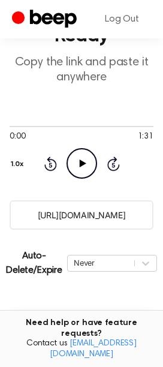
click at [85, 328] on button "Insert into Docs" at bounding box center [82, 329] width 144 height 34
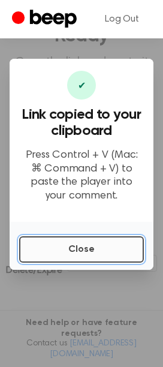
click at [63, 253] on button "Close" at bounding box center [81, 250] width 125 height 26
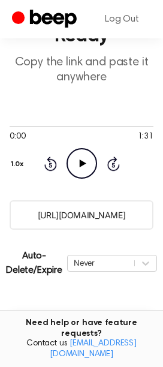
scroll to position [270, 0]
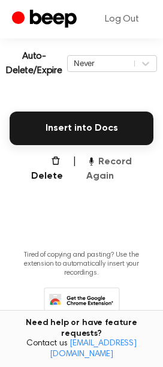
click at [97, 173] on button "Record Again" at bounding box center [119, 169] width 67 height 29
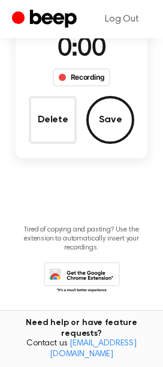
scroll to position [98, 0]
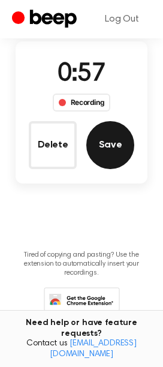
click at [124, 137] on button "Save" at bounding box center [110, 145] width 48 height 48
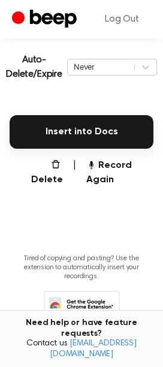
scroll to position [136, 0]
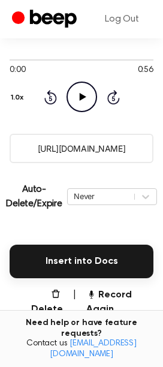
click at [98, 152] on input "https://beep.audio/cfAPTv3" at bounding box center [82, 148] width 144 height 29
click at [106, 306] on button "Record Again" at bounding box center [119, 302] width 67 height 29
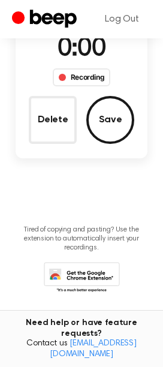
scroll to position [123, 0]
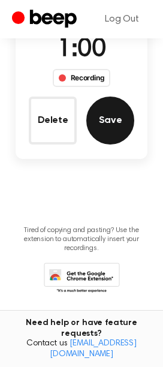
click at [124, 118] on button "Save" at bounding box center [110, 121] width 48 height 48
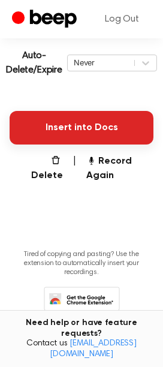
scroll to position [270, 0]
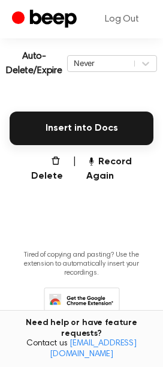
drag, startPoint x: 103, startPoint y: 168, endPoint x: -74, endPoint y: 97, distance: 191.0
click at [0, 97] on html "Log Out Your Recording is Ready Copy the link and paste it anywhere 0:00 0:59 Y…" at bounding box center [81, 61] width 163 height 662
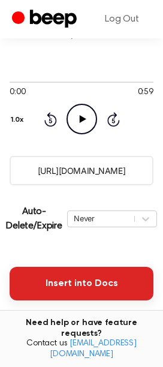
scroll to position [136, 0]
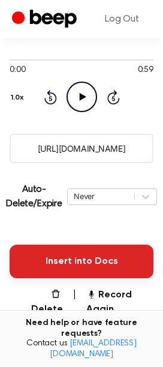
click at [97, 253] on button "Insert into Docs" at bounding box center [82, 262] width 144 height 34
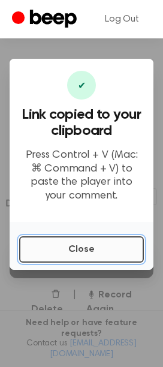
click at [59, 247] on button "Close" at bounding box center [81, 250] width 125 height 26
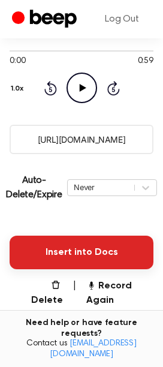
scroll to position [270, 0]
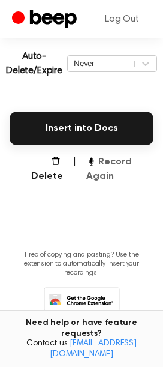
click at [94, 169] on button "Record Again" at bounding box center [119, 169] width 67 height 29
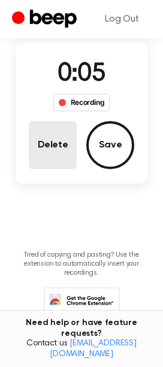
click at [40, 155] on button "Delete" at bounding box center [53, 145] width 48 height 48
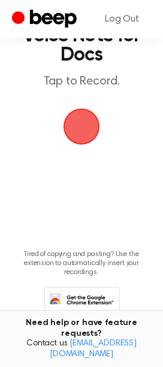
click at [91, 130] on span "button" at bounding box center [82, 127] width 34 height 34
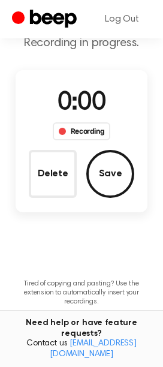
scroll to position [98, 0]
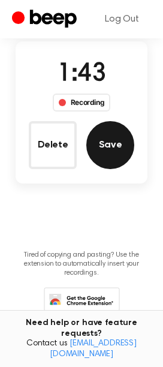
click at [105, 144] on button "Save" at bounding box center [110, 145] width 48 height 48
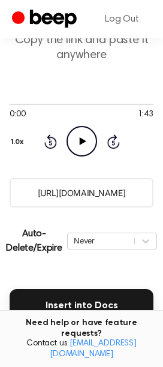
scroll to position [70, 0]
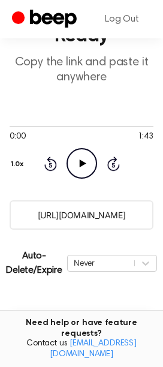
click at [100, 327] on button "Insert into Docs" at bounding box center [82, 329] width 144 height 34
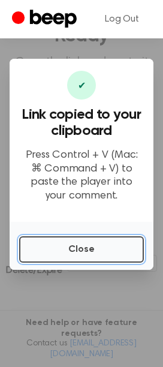
drag, startPoint x: 128, startPoint y: 247, endPoint x: 74, endPoint y: 241, distance: 53.7
click at [127, 247] on button "Close" at bounding box center [81, 250] width 125 height 26
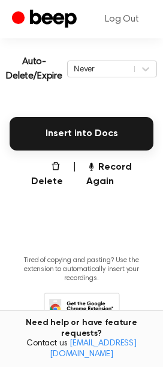
scroll to position [294, 0]
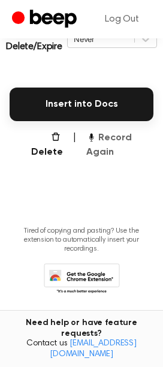
click at [101, 150] on button "Record Again" at bounding box center [119, 145] width 67 height 29
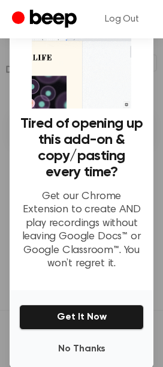
scroll to position [270, 0]
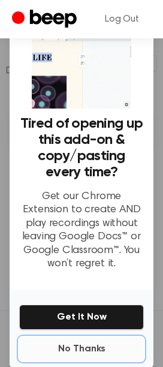
click at [71, 342] on button "No Thanks" at bounding box center [81, 349] width 125 height 24
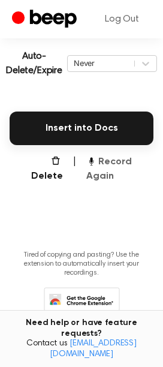
click at [114, 171] on button "Record Again" at bounding box center [119, 169] width 67 height 29
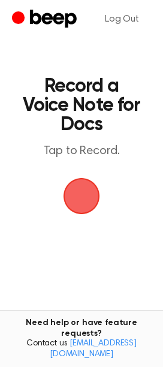
click at [94, 183] on span "button" at bounding box center [82, 197] width 34 height 34
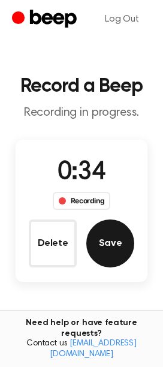
click at [110, 241] on button "Save" at bounding box center [110, 244] width 48 height 48
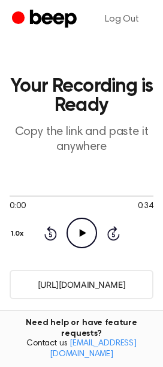
click at [102, 276] on input "[URL][DOMAIN_NAME]" at bounding box center [82, 284] width 144 height 29
click at [102, 280] on input "[URL][DOMAIN_NAME]" at bounding box center [82, 284] width 144 height 29
click at [102, 280] on input "https://beep.audio/oKcf3X1" at bounding box center [82, 284] width 144 height 29
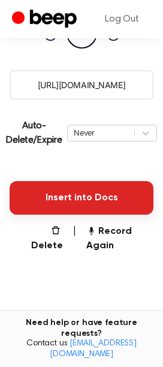
click at [91, 192] on button "Insert into Docs" at bounding box center [82, 198] width 144 height 34
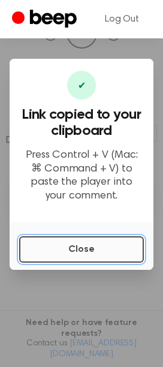
click at [87, 254] on button "Close" at bounding box center [81, 250] width 125 height 26
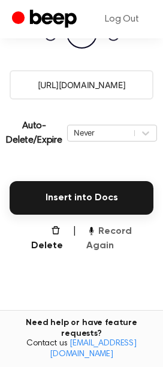
click at [93, 228] on icon "button" at bounding box center [91, 231] width 10 height 10
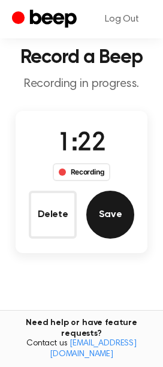
click at [109, 202] on button "Save" at bounding box center [110, 215] width 48 height 48
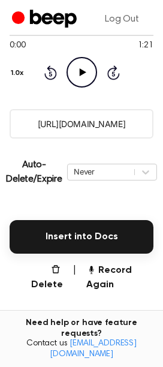
scroll to position [294, 0]
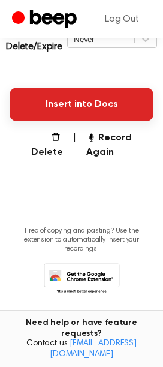
click at [97, 98] on button "Insert into Docs" at bounding box center [82, 105] width 144 height 34
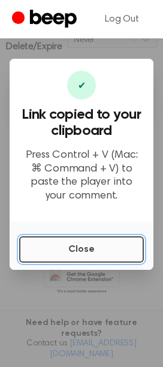
click at [78, 240] on button "Close" at bounding box center [81, 250] width 125 height 26
